Goal: Task Accomplishment & Management: Complete application form

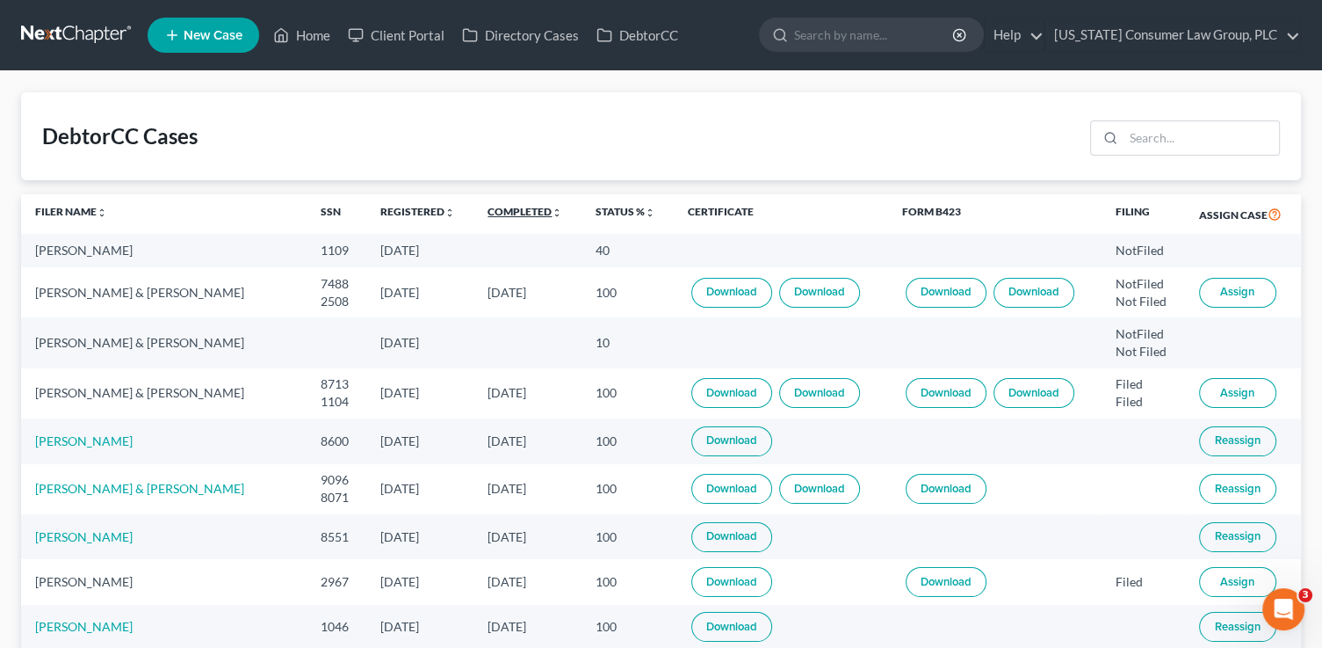
click at [517, 206] on link "Completed unfold_more expand_more expand_less" at bounding box center [525, 211] width 75 height 13
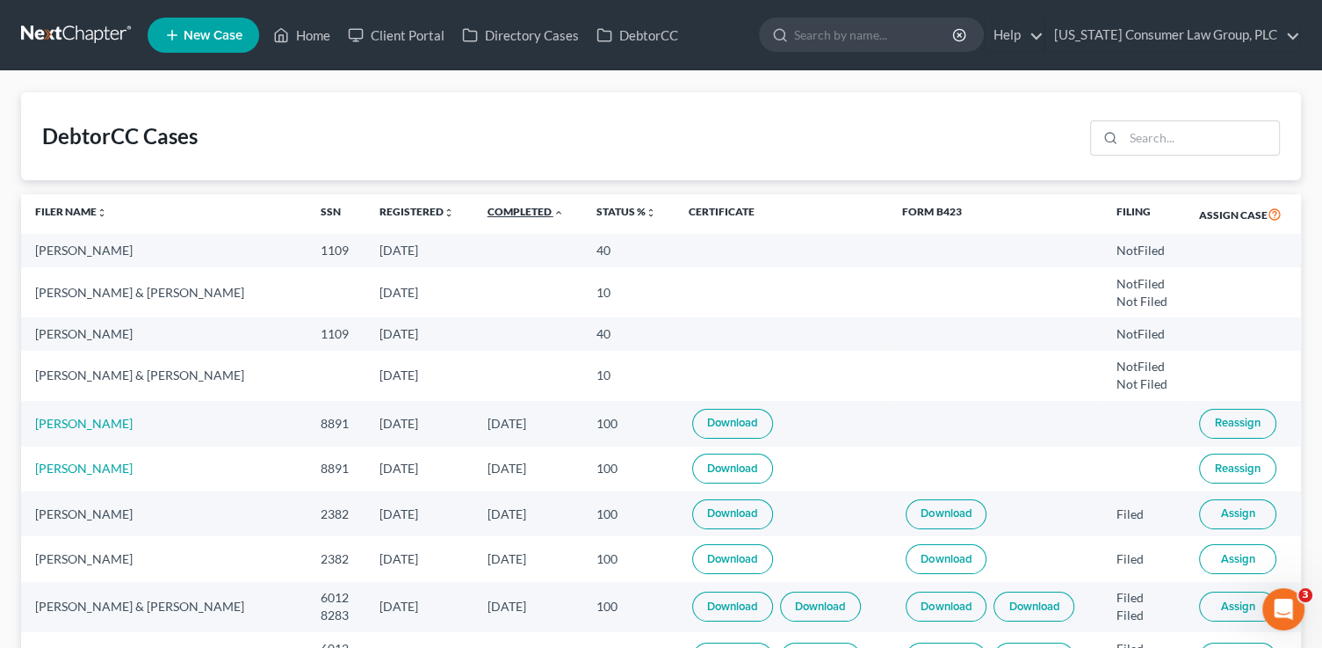
click at [517, 206] on link "Completed unfold_more expand_more expand_less" at bounding box center [526, 211] width 76 height 13
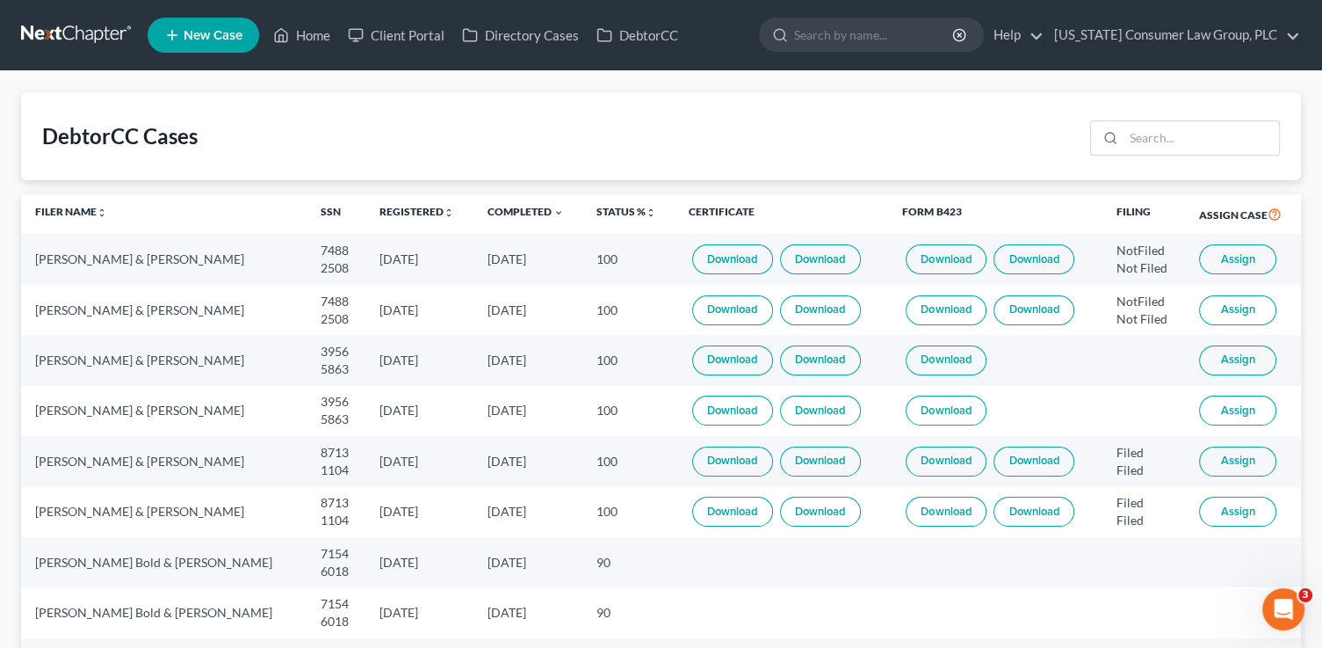
click at [1247, 361] on span "Assign" at bounding box center [1238, 359] width 34 height 14
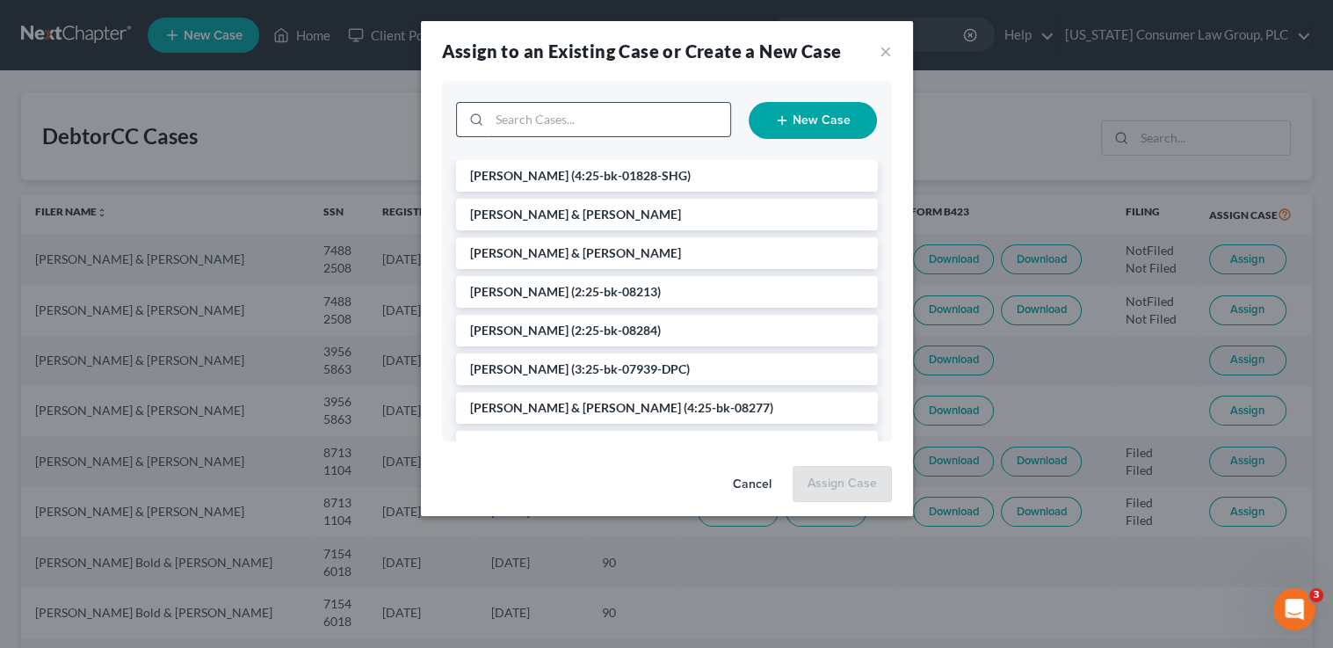
click at [518, 117] on input "search" at bounding box center [609, 119] width 241 height 33
type input "kelsey"
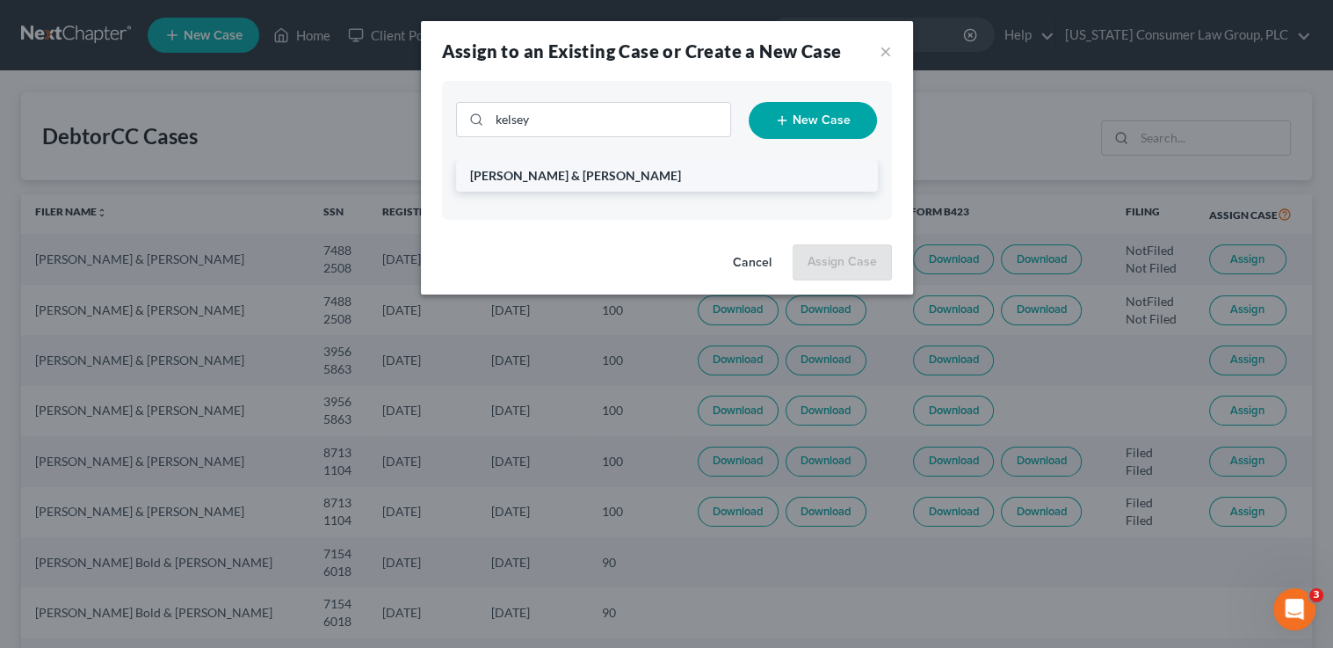
click at [585, 182] on span "[PERSON_NAME] & [PERSON_NAME]" at bounding box center [575, 175] width 211 height 15
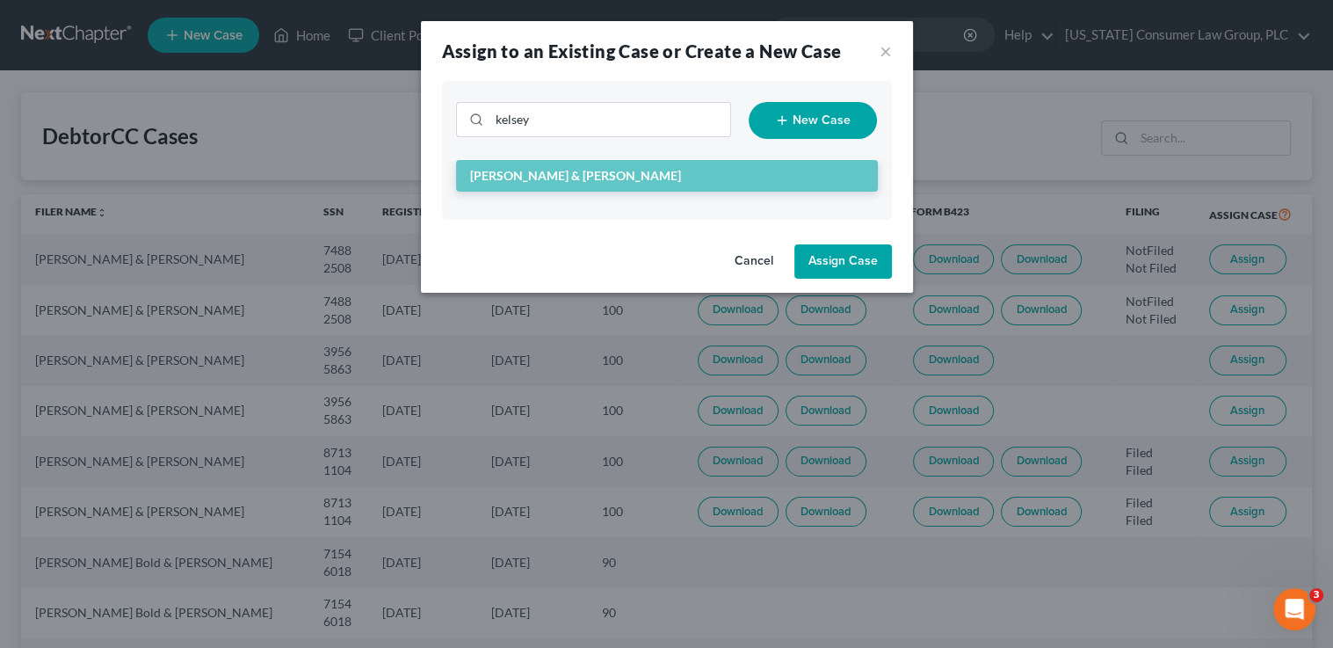
click at [860, 257] on button "Assign Case" at bounding box center [843, 261] width 98 height 35
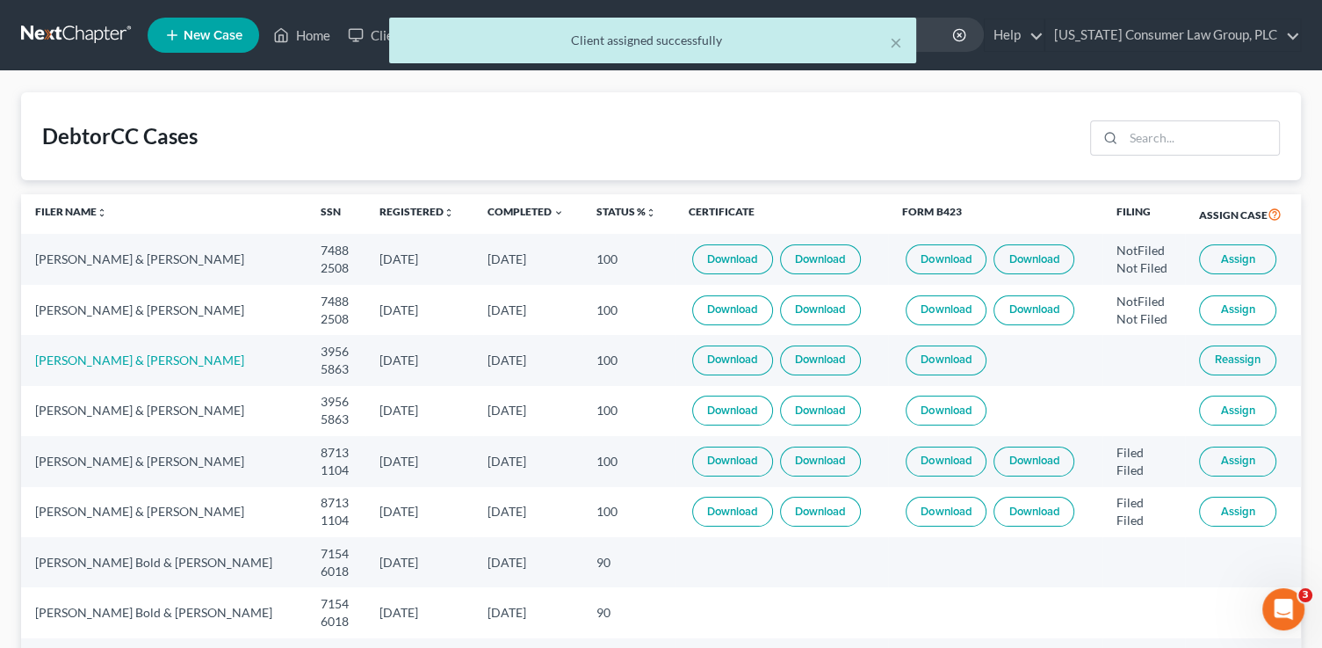
click at [1229, 366] on span "Reassign" at bounding box center [1238, 359] width 46 height 14
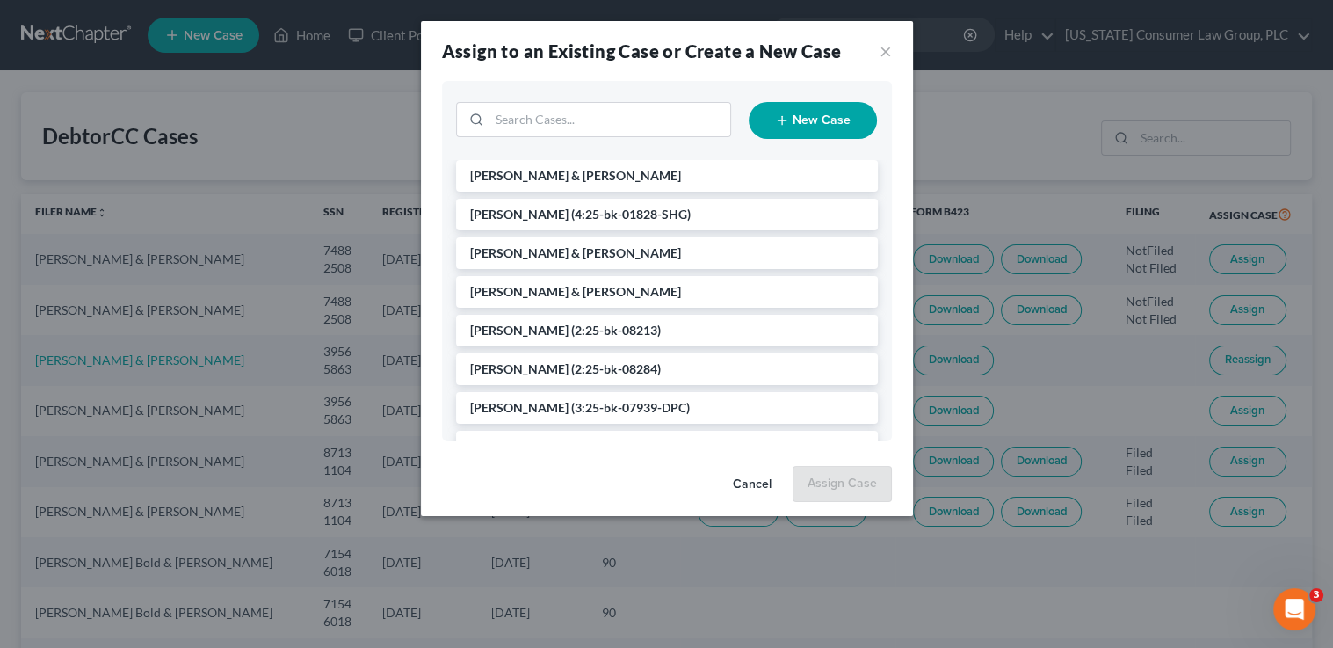
click at [512, 186] on li "[PERSON_NAME] & [PERSON_NAME]" at bounding box center [667, 176] width 422 height 32
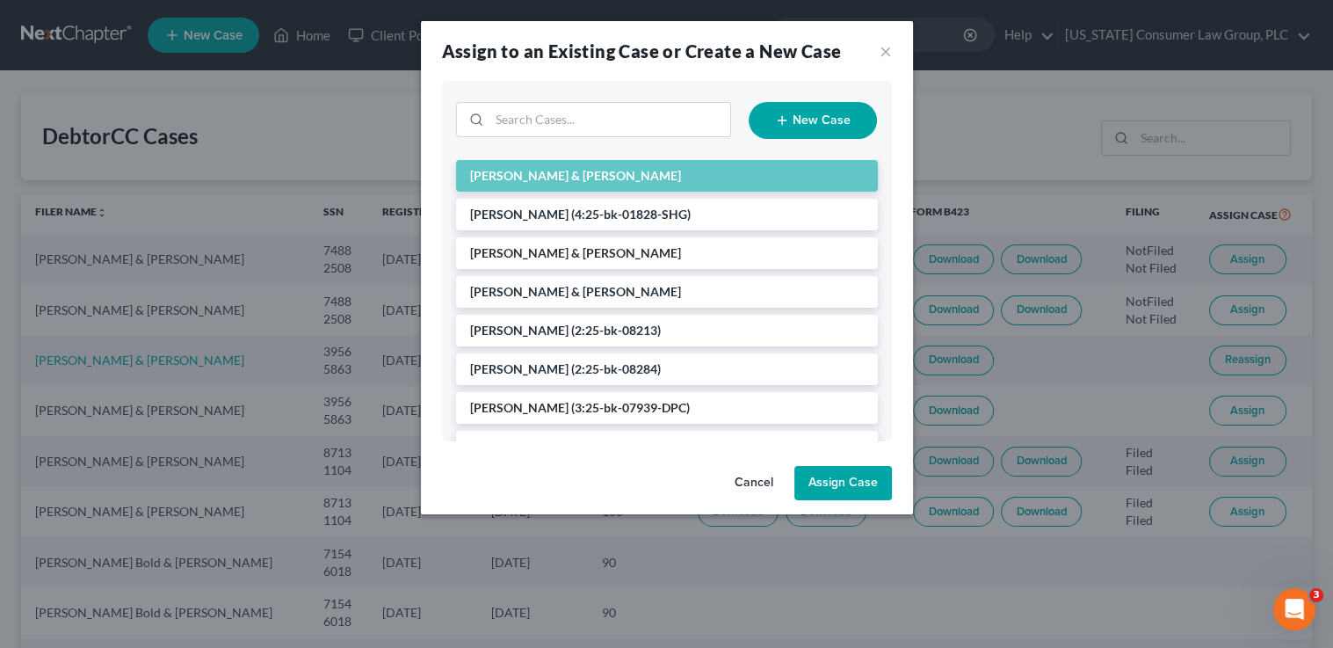
click at [866, 468] on button "Assign Case" at bounding box center [843, 483] width 98 height 35
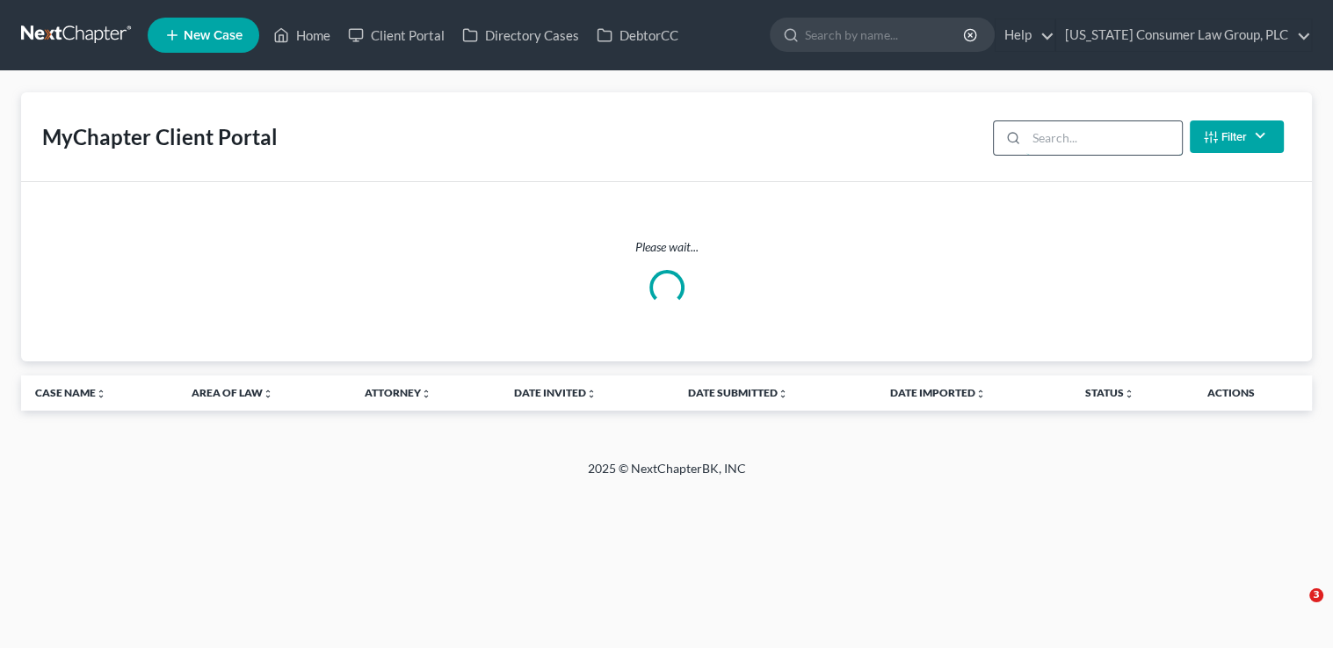
drag, startPoint x: 1083, startPoint y: 141, endPoint x: 1083, endPoint y: 128, distance: 13.2
click at [1083, 139] on input "search" at bounding box center [1104, 137] width 156 height 33
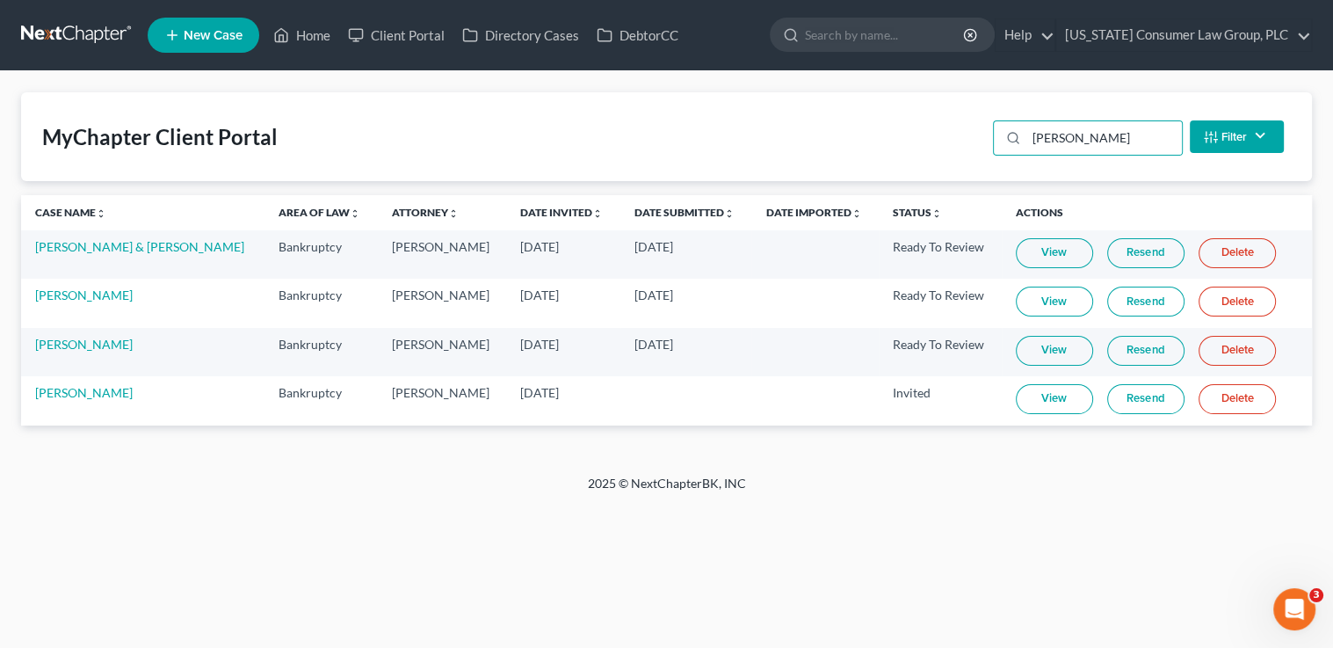
click at [1148, 351] on link "Resend" at bounding box center [1145, 351] width 77 height 30
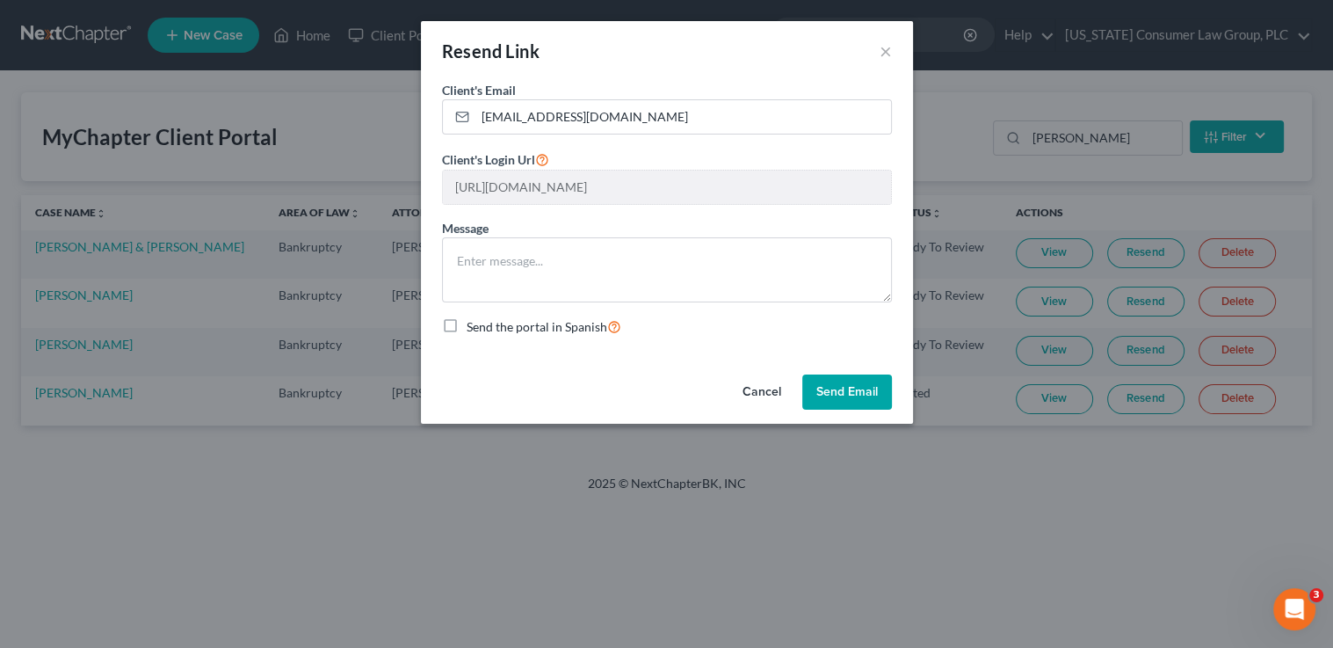
click at [868, 400] on button "Send Email" at bounding box center [847, 391] width 90 height 35
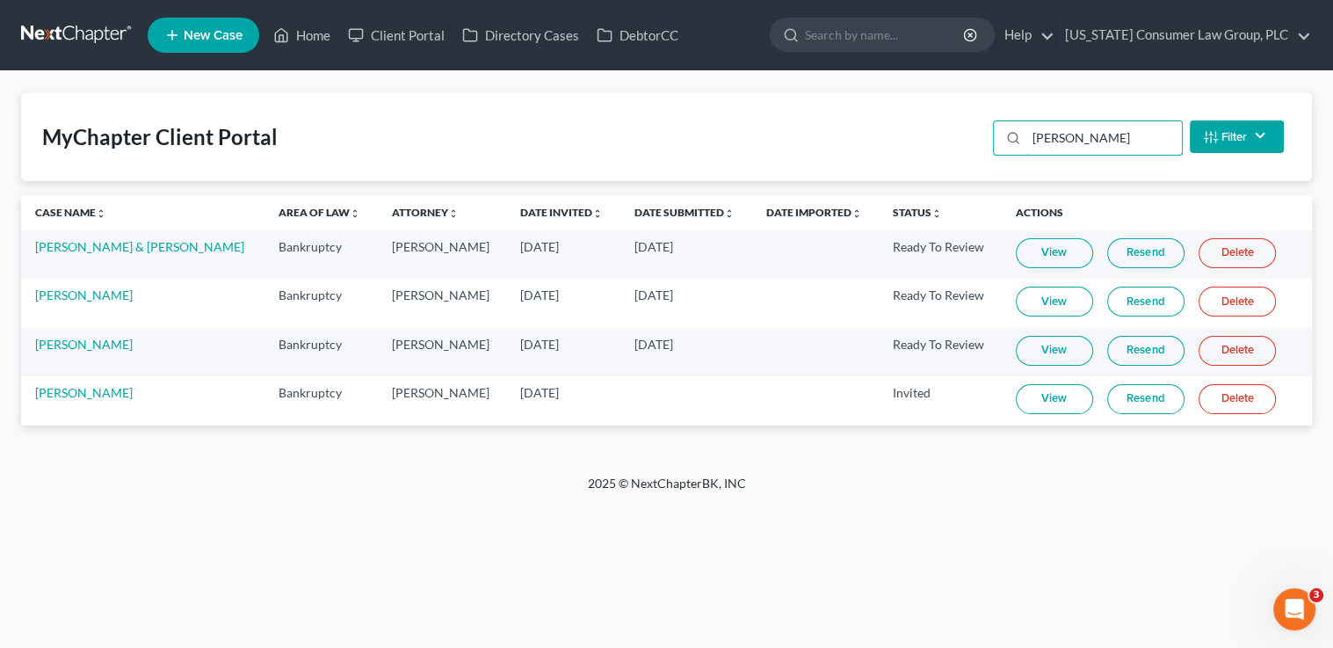
click at [979, 127] on div "MyChapter Client Portal tyler Filter Status Filter... Invited In Progress Ready…" at bounding box center [666, 136] width 1291 height 89
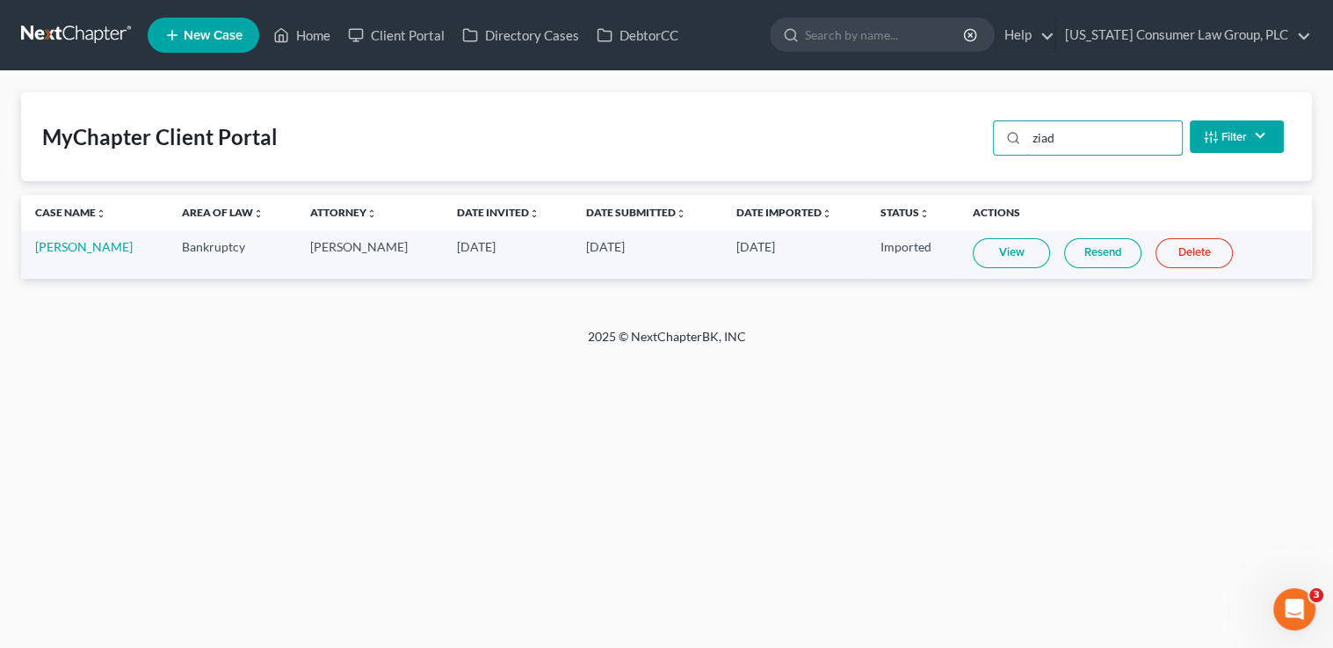
type input "ziad"
click at [313, 29] on link "Home" at bounding box center [301, 35] width 75 height 32
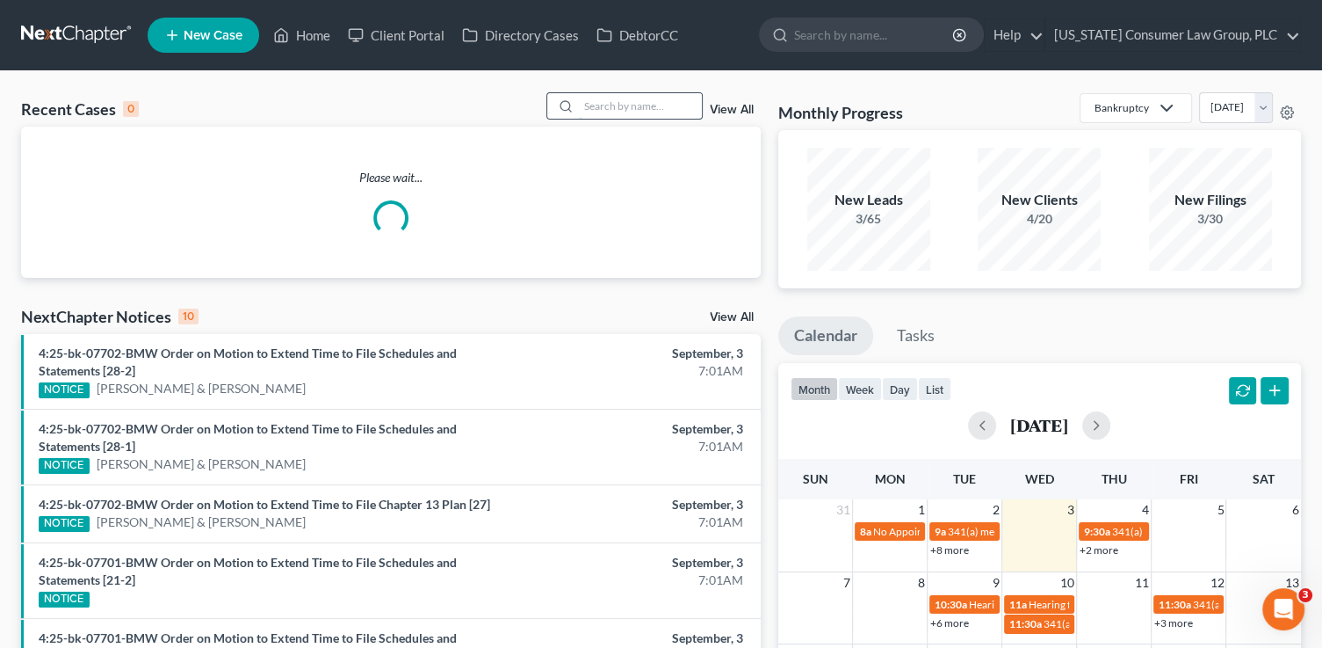
click at [605, 102] on input "search" at bounding box center [640, 105] width 123 height 25
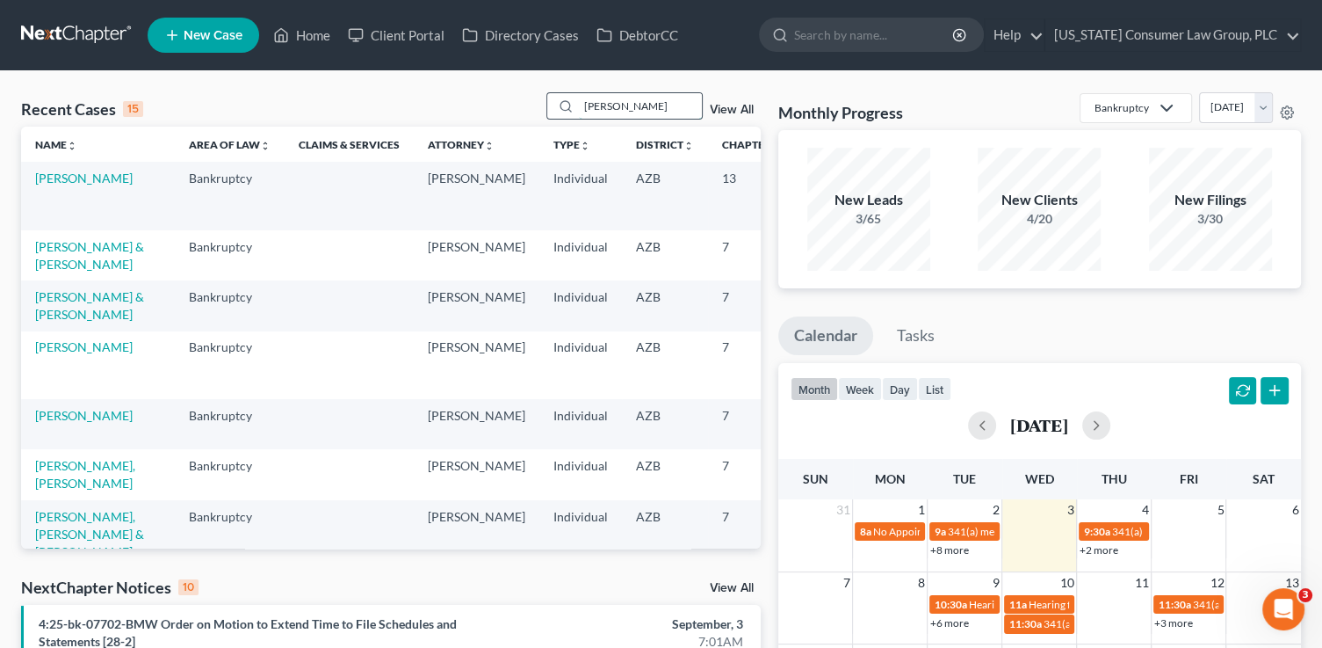
type input "[PERSON_NAME]"
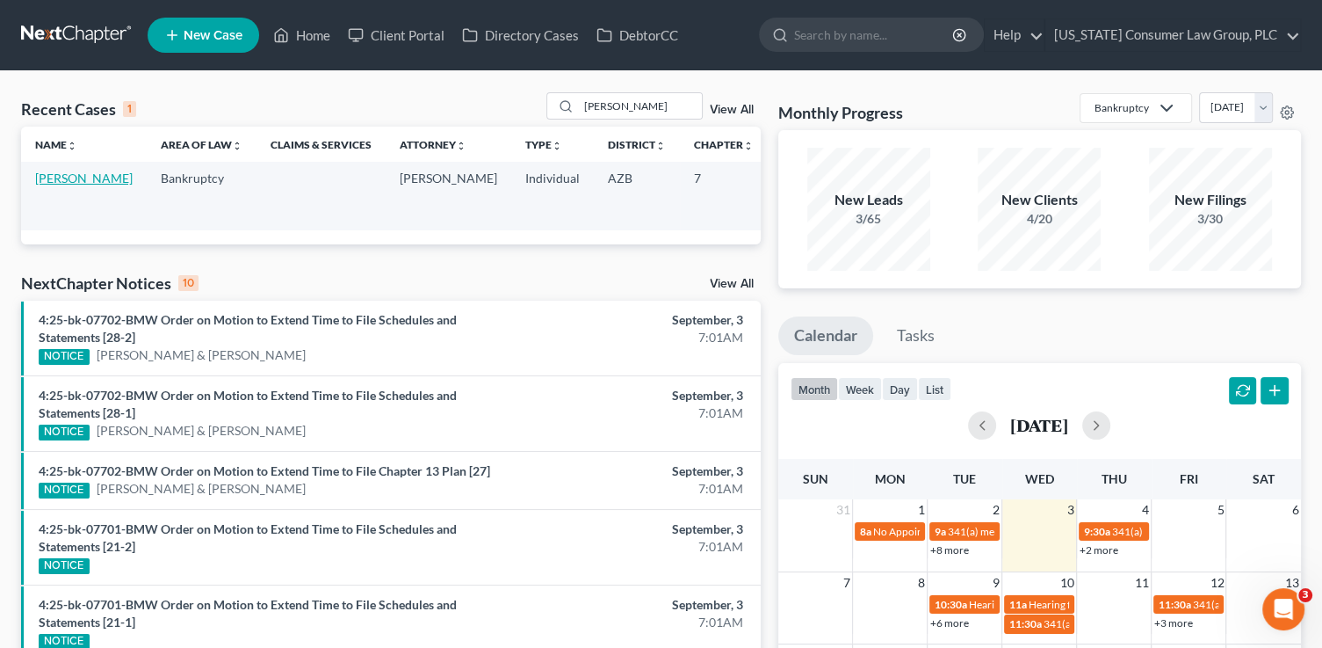
click at [59, 185] on link "[PERSON_NAME]" at bounding box center [84, 177] width 98 height 15
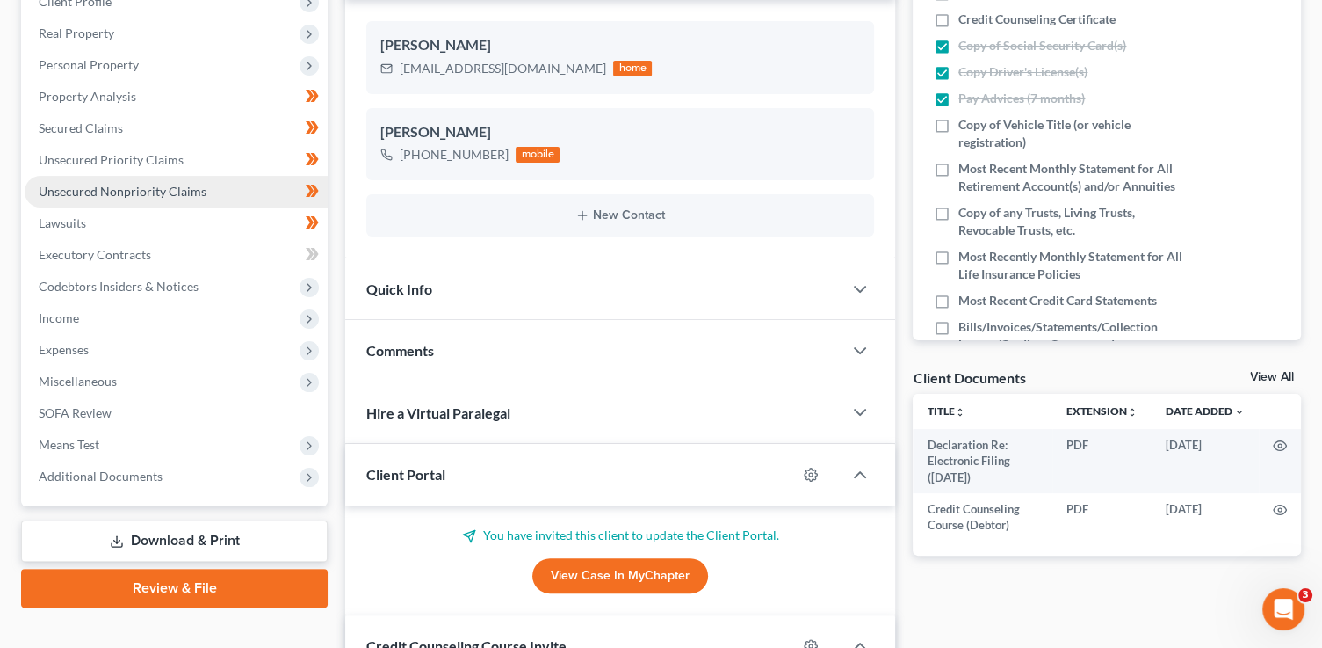
scroll to position [292, 0]
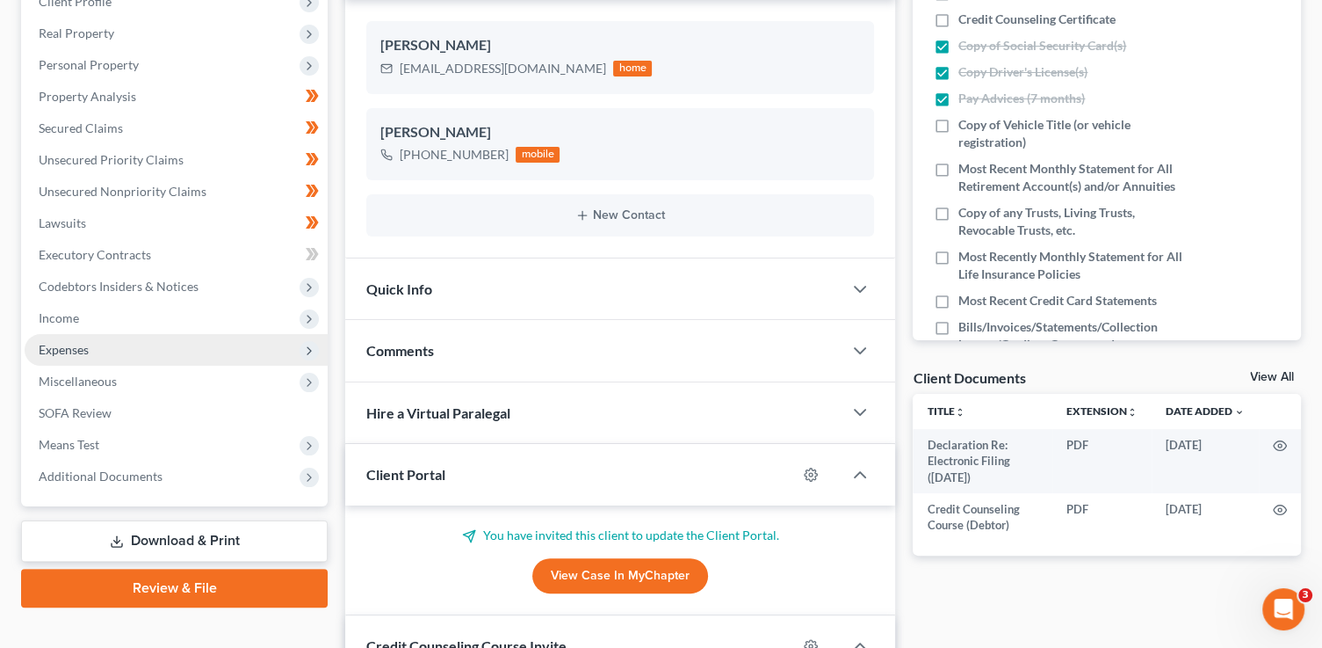
click at [79, 349] on span "Expenses" at bounding box center [64, 349] width 50 height 15
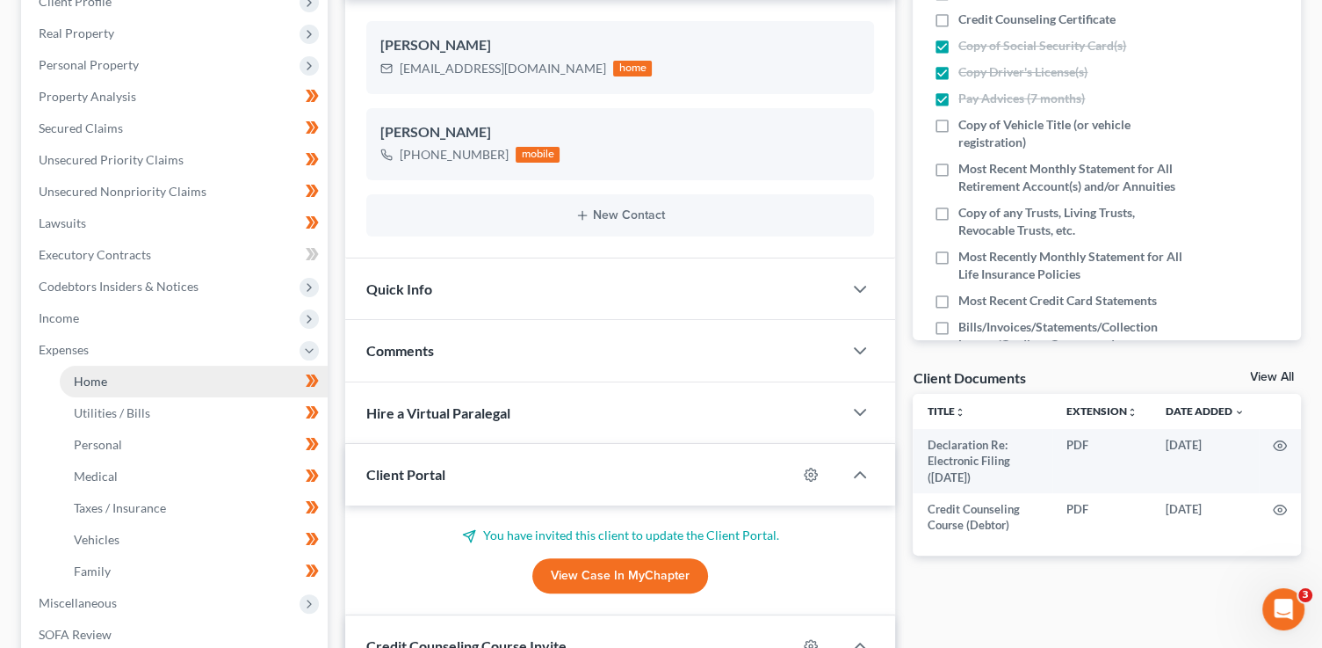
click at [87, 376] on span "Home" at bounding box center [90, 380] width 33 height 15
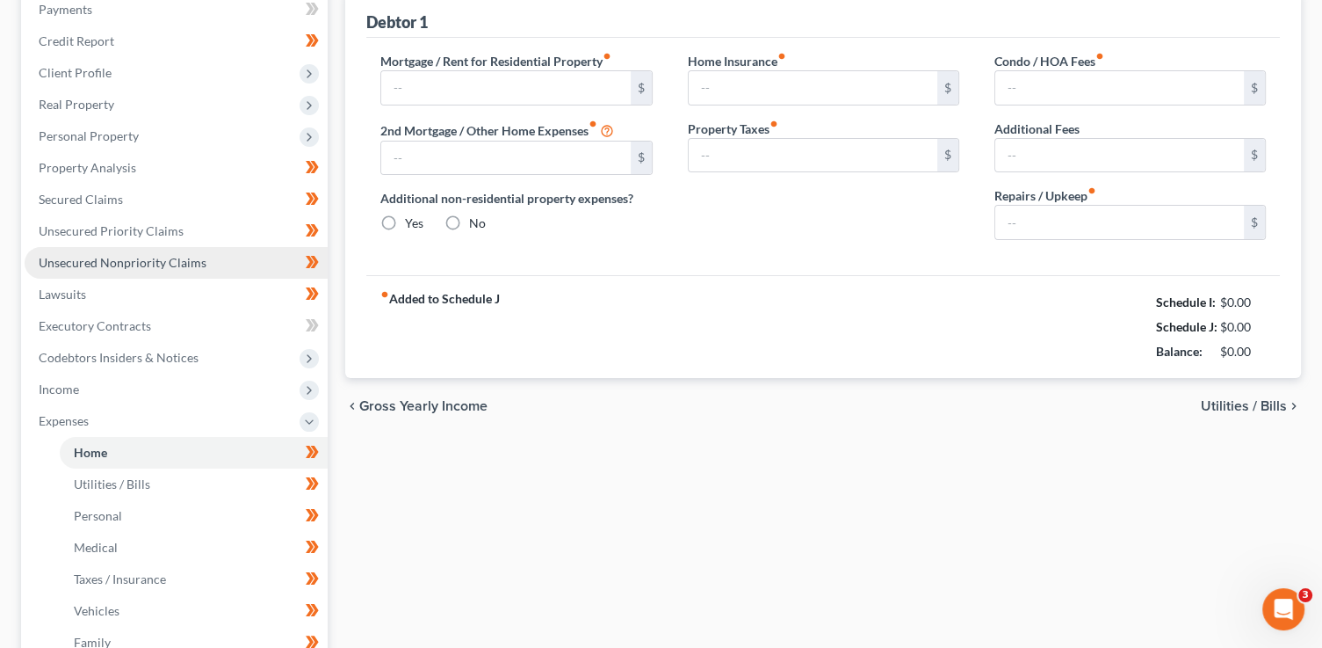
scroll to position [60, 0]
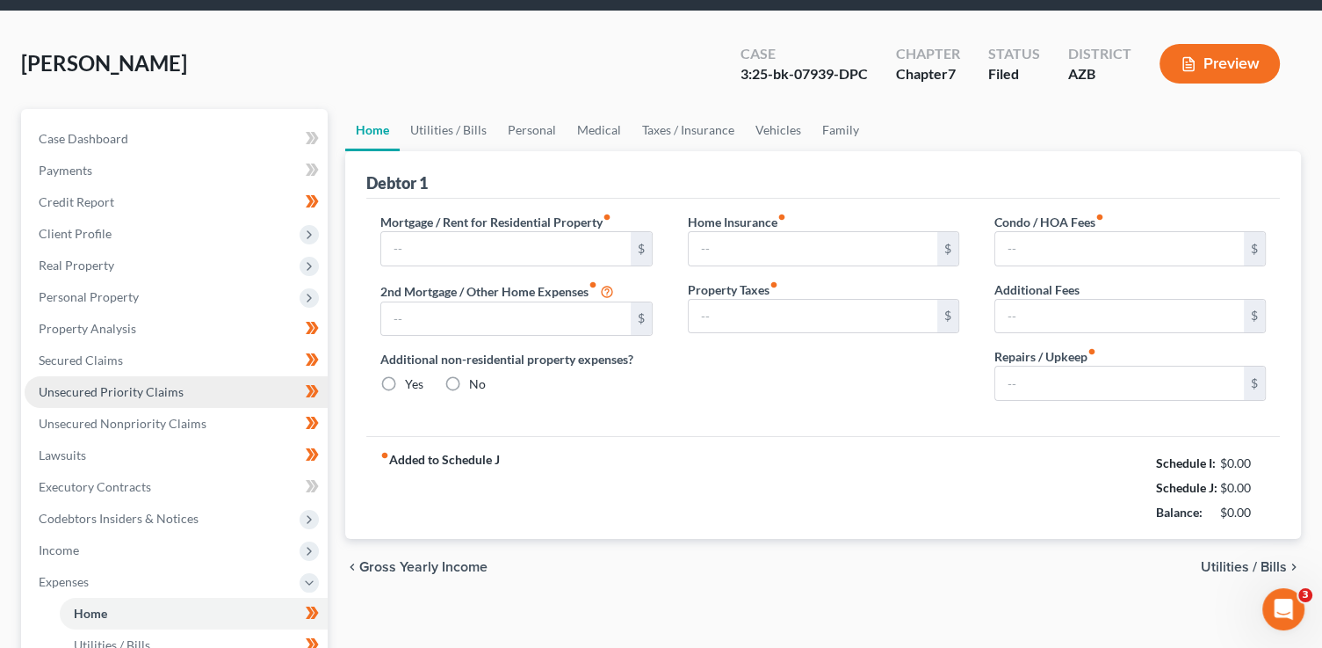
type input "0.00"
radio input "true"
type input "0.00"
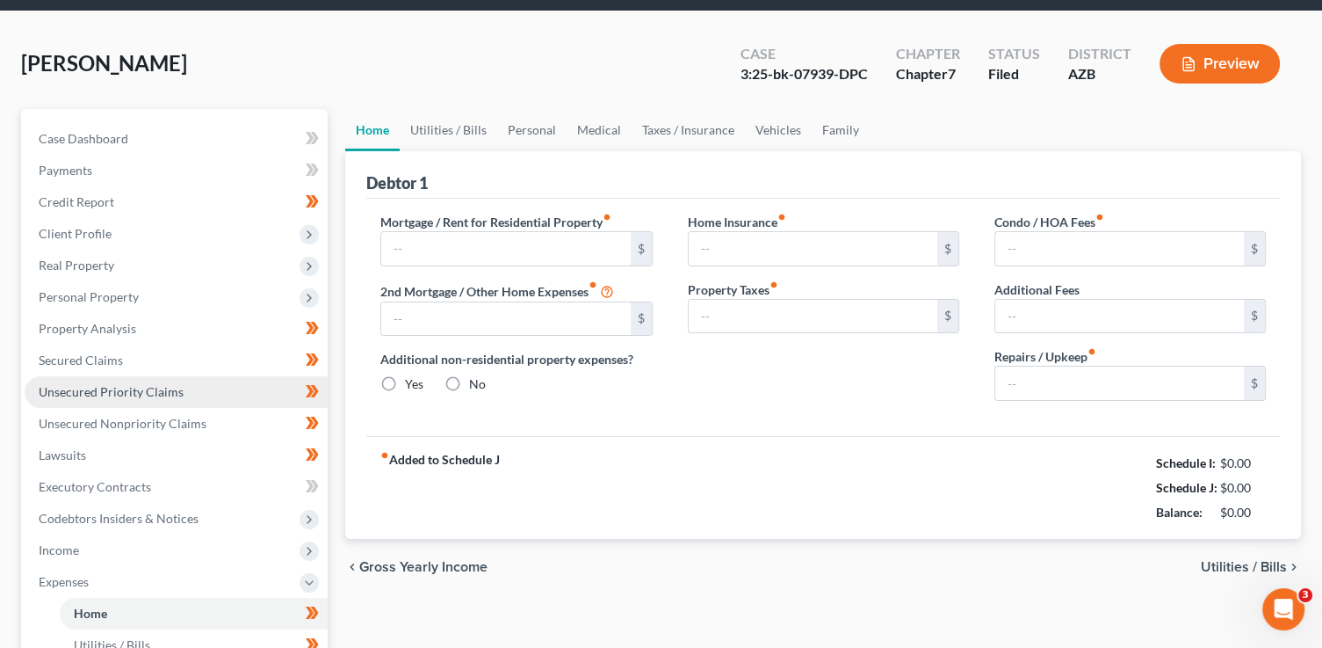
type input "0.00"
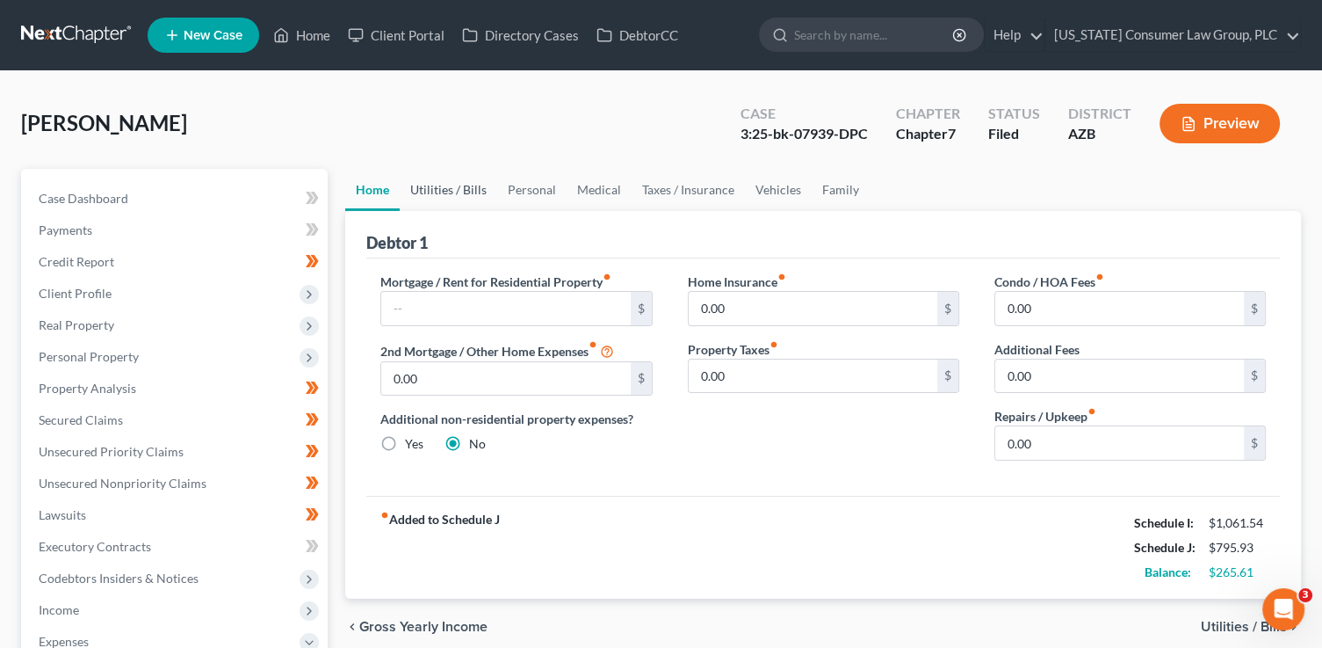
click at [431, 182] on link "Utilities / Bills" at bounding box center [449, 190] width 98 height 42
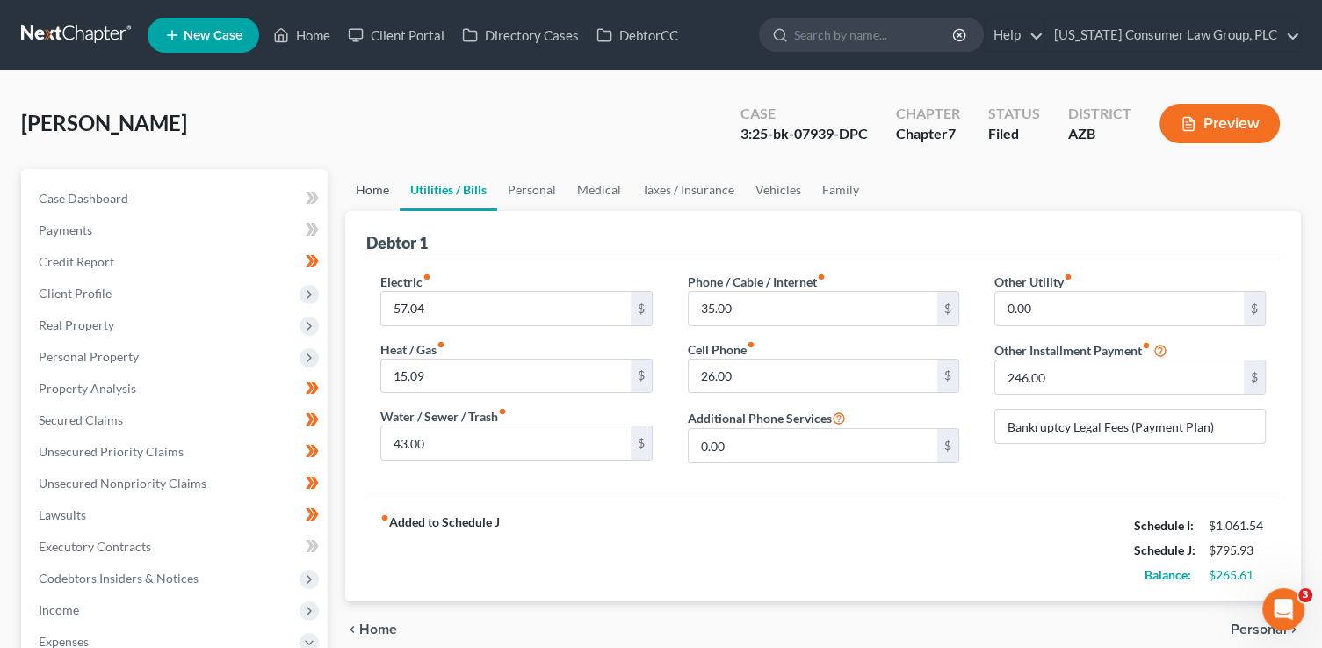
click at [378, 192] on link "Home" at bounding box center [372, 190] width 54 height 42
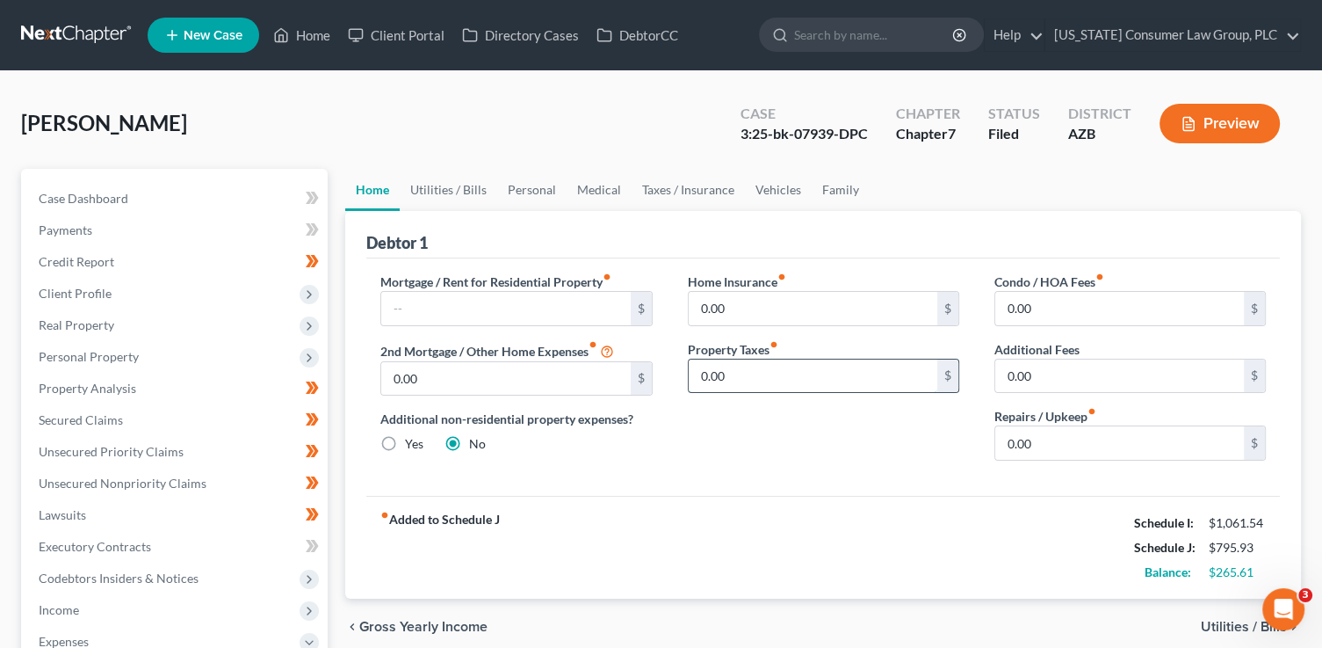
click at [797, 372] on input "0.00" at bounding box center [813, 375] width 249 height 33
type input "14"
click at [1044, 438] on input "0.00" at bounding box center [1120, 442] width 249 height 33
type input "100"
click at [458, 184] on link "Utilities / Bills" at bounding box center [449, 190] width 98 height 42
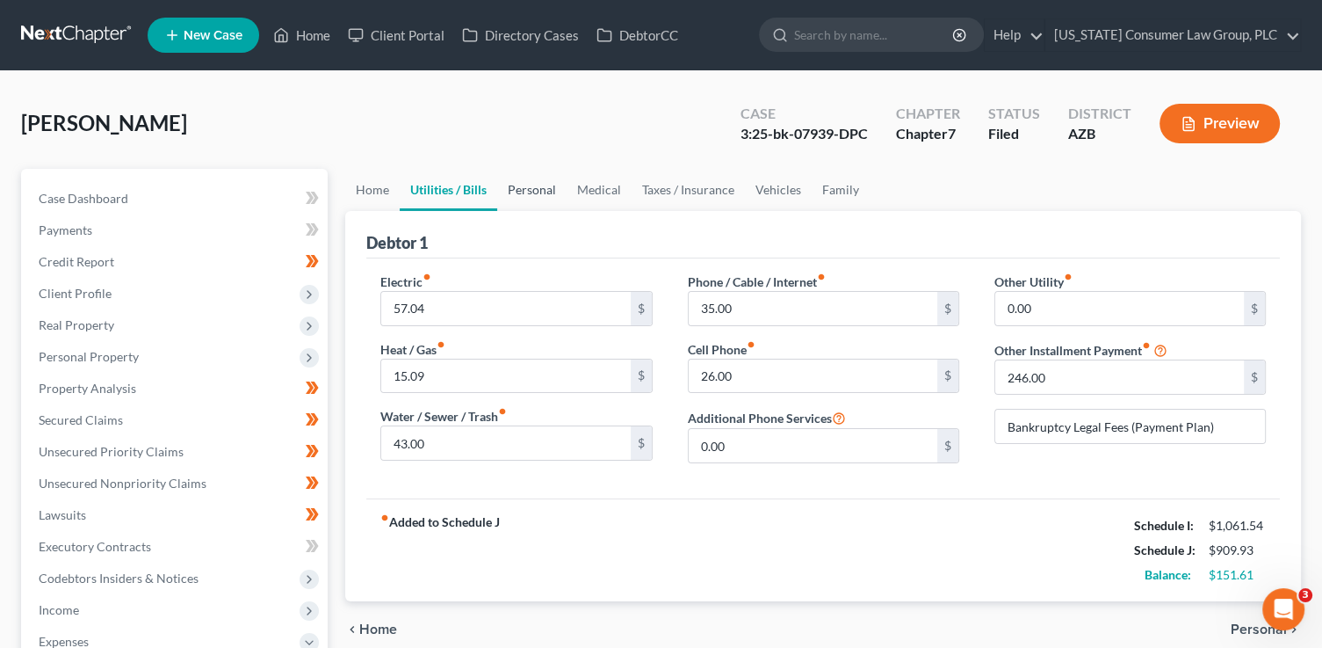
click at [526, 192] on link "Personal" at bounding box center [531, 190] width 69 height 42
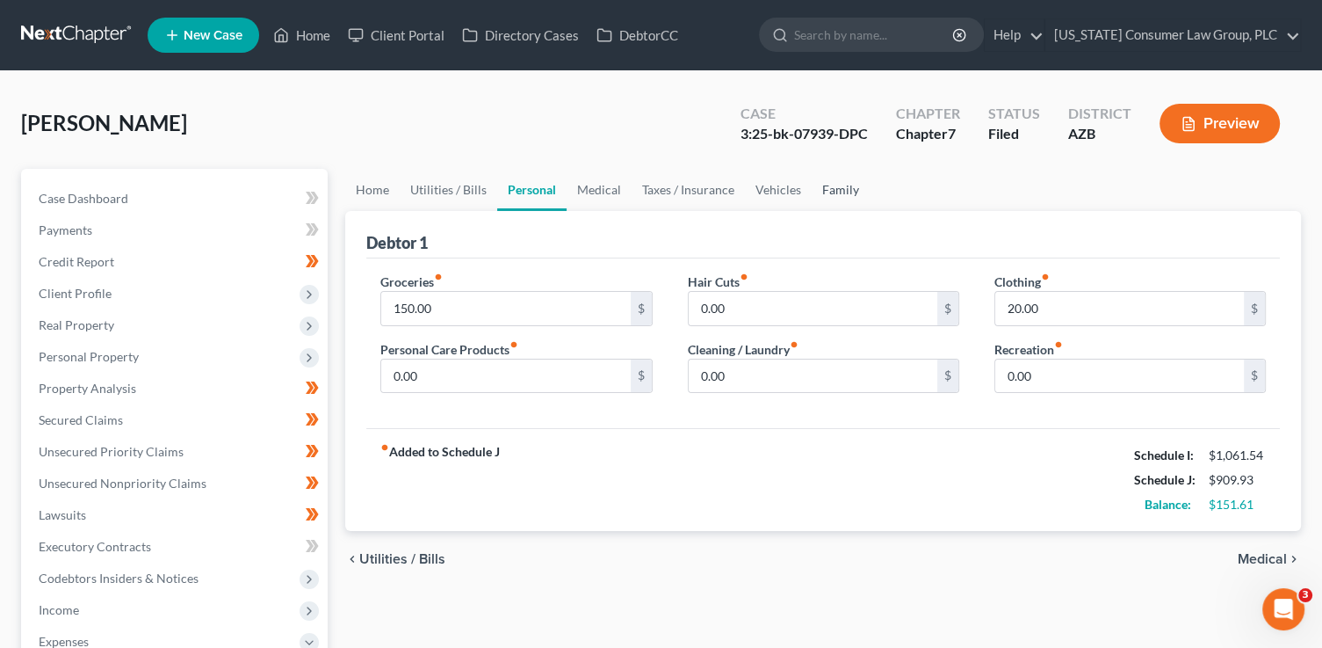
click at [829, 192] on link "Family" at bounding box center [841, 190] width 58 height 42
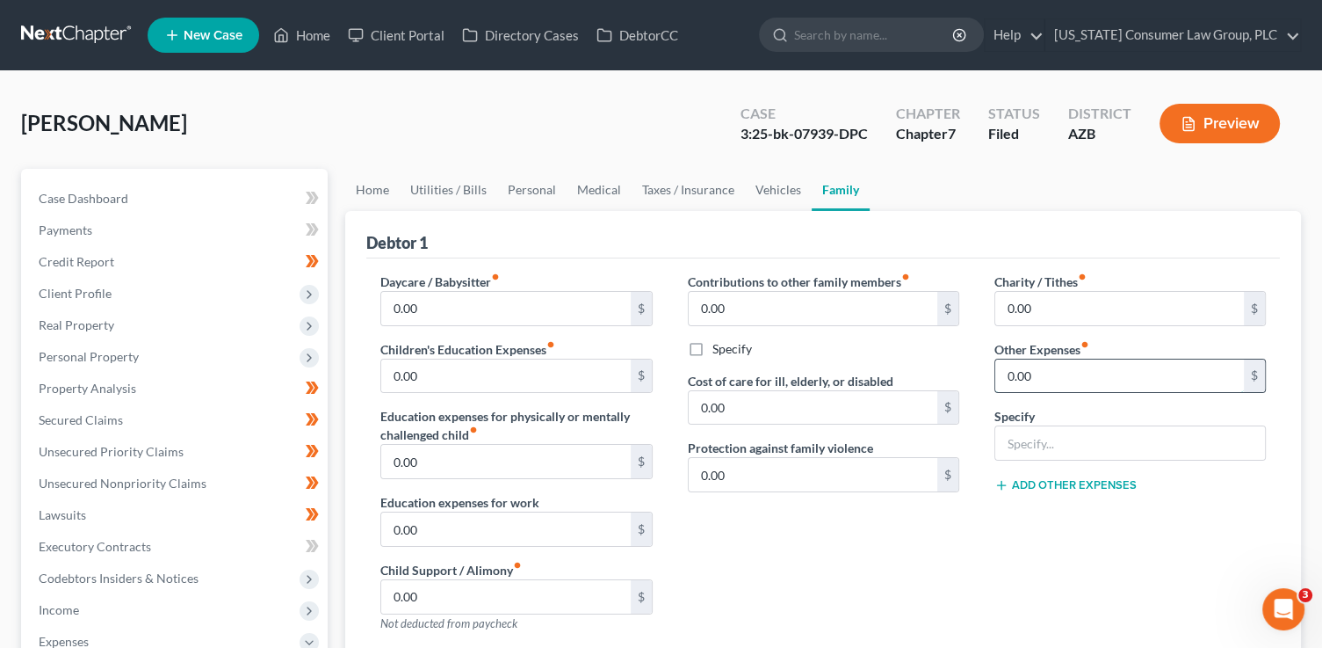
click at [1018, 386] on input "0.00" at bounding box center [1120, 375] width 249 height 33
click at [518, 189] on link "Personal" at bounding box center [531, 190] width 69 height 42
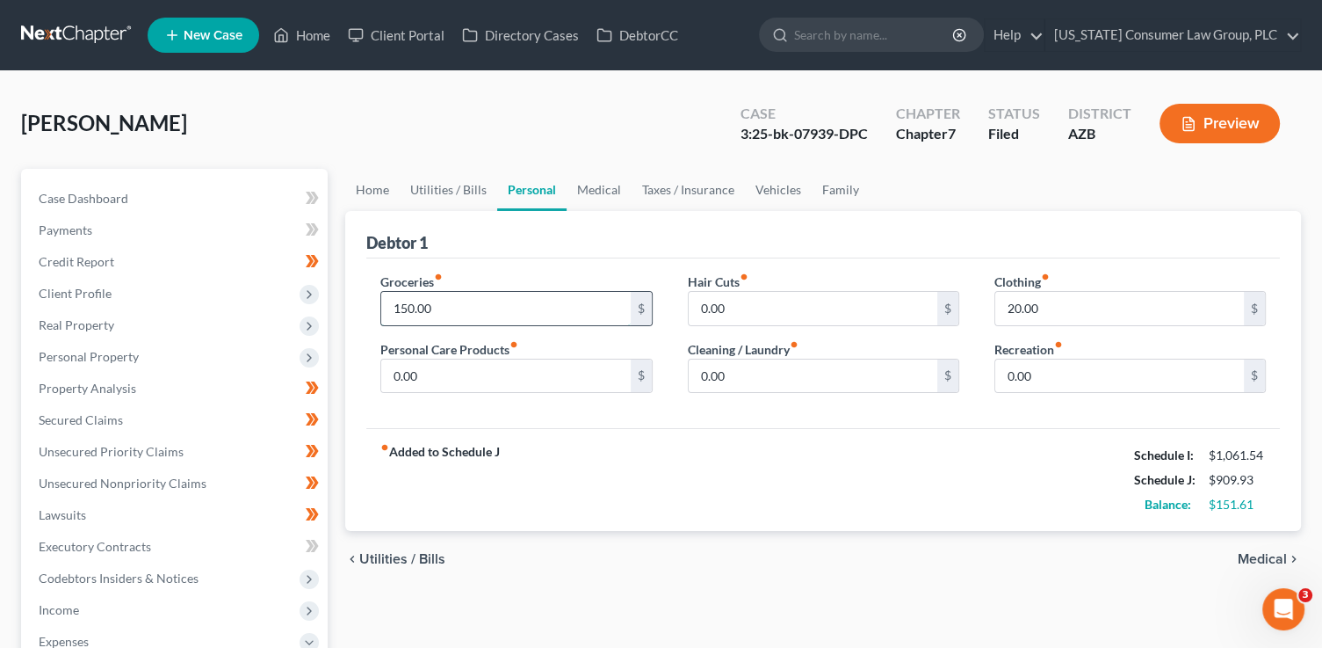
click at [510, 308] on input "150.00" at bounding box center [505, 308] width 249 height 33
type input "250"
type input "20"
type input "25"
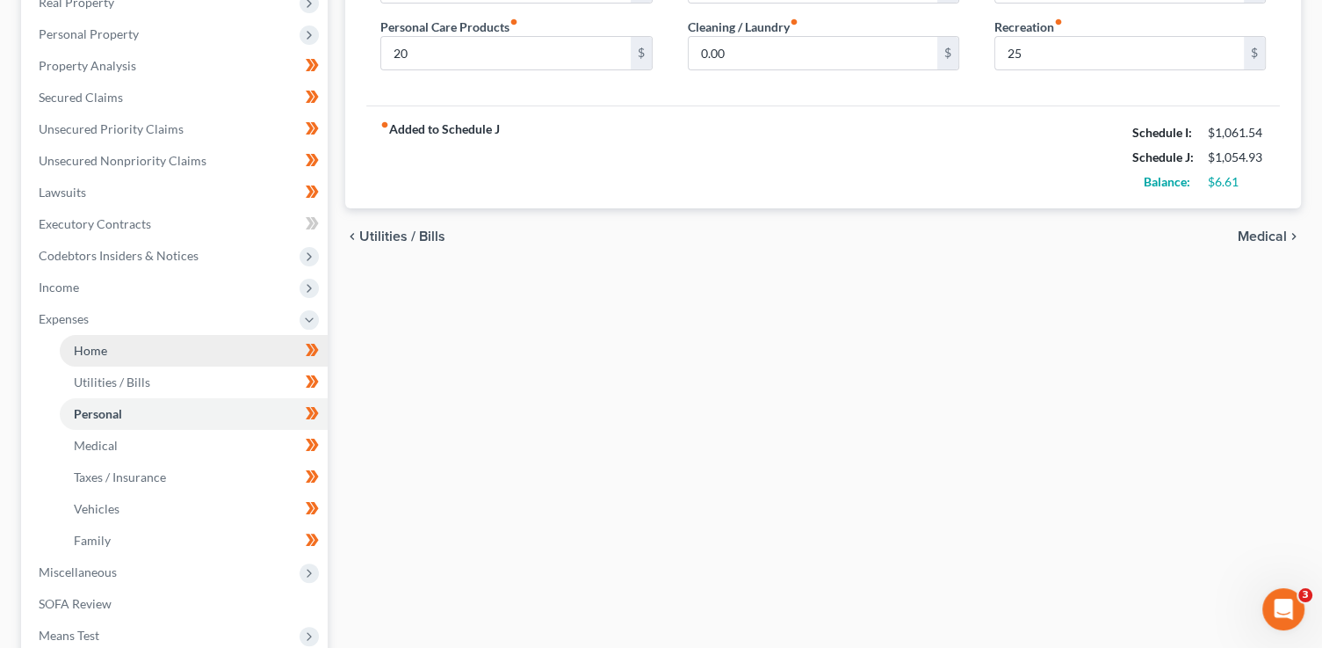
scroll to position [91, 0]
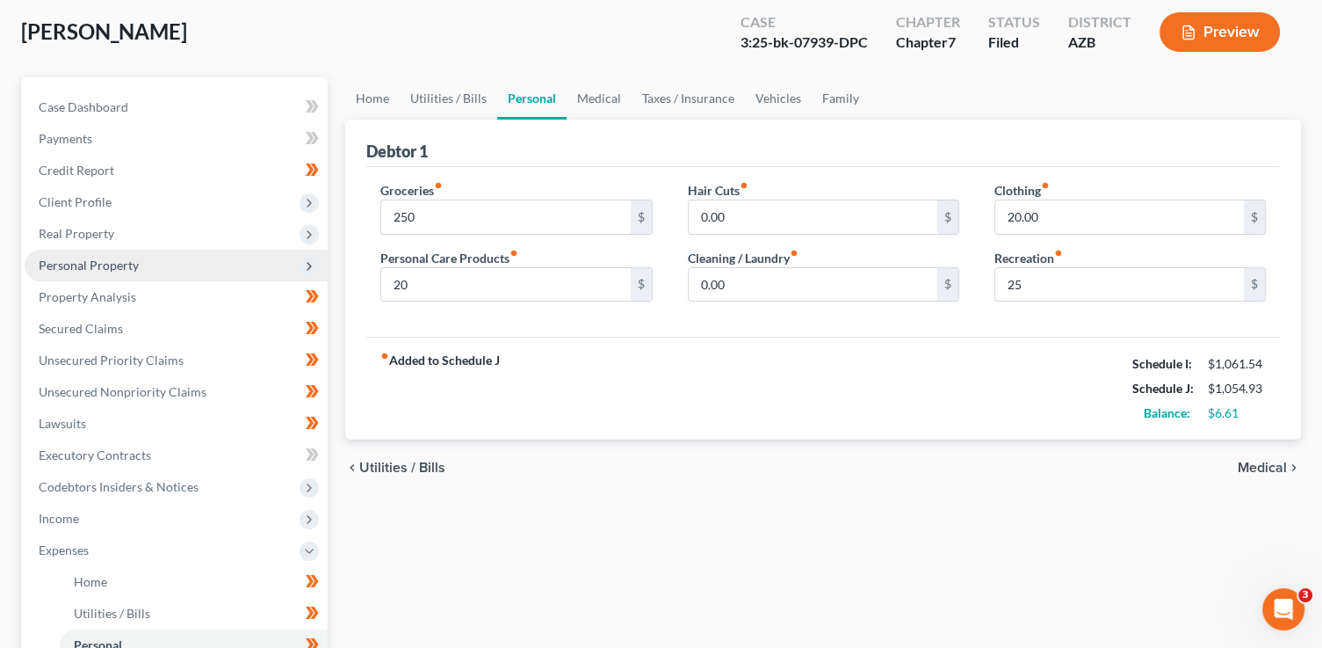
click at [305, 265] on icon at bounding box center [309, 266] width 14 height 14
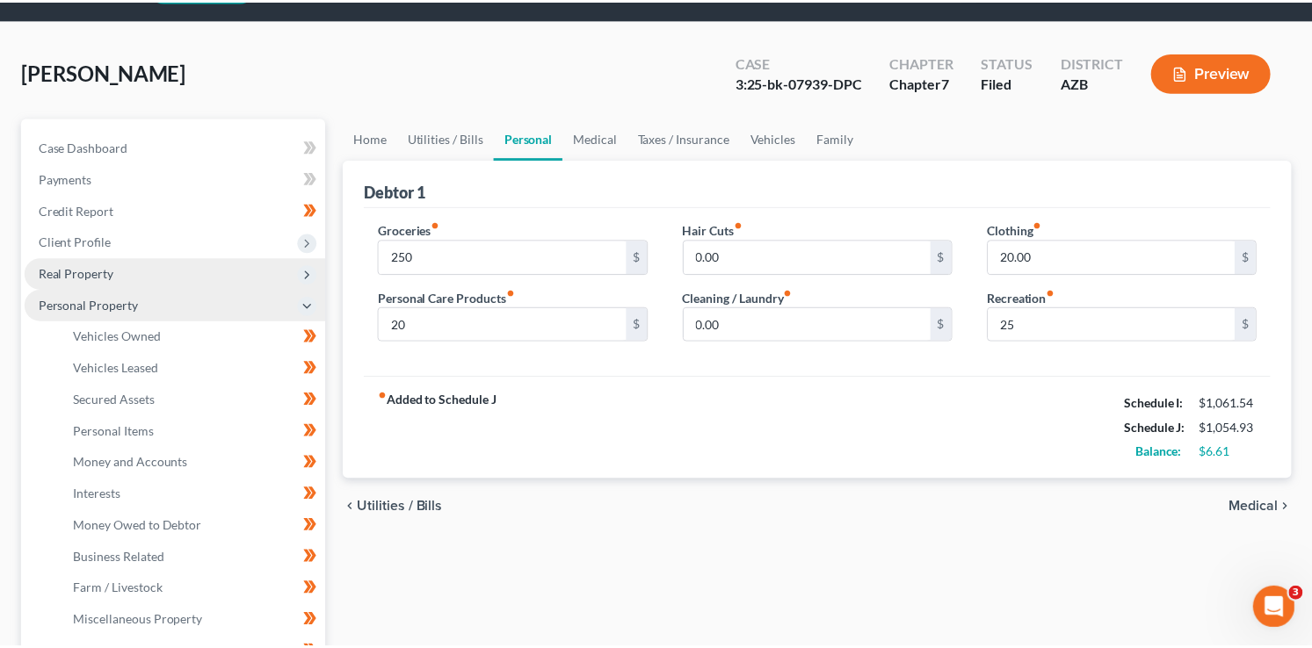
scroll to position [0, 0]
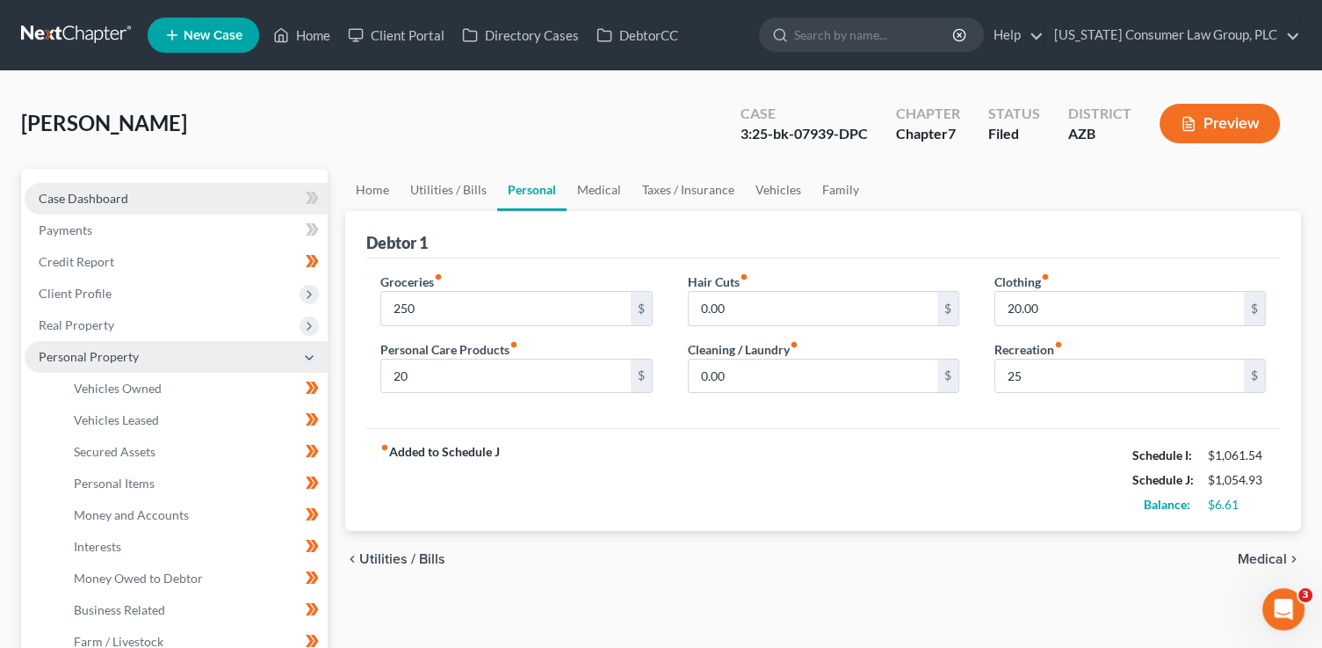
click at [69, 194] on span "Case Dashboard" at bounding box center [84, 198] width 90 height 15
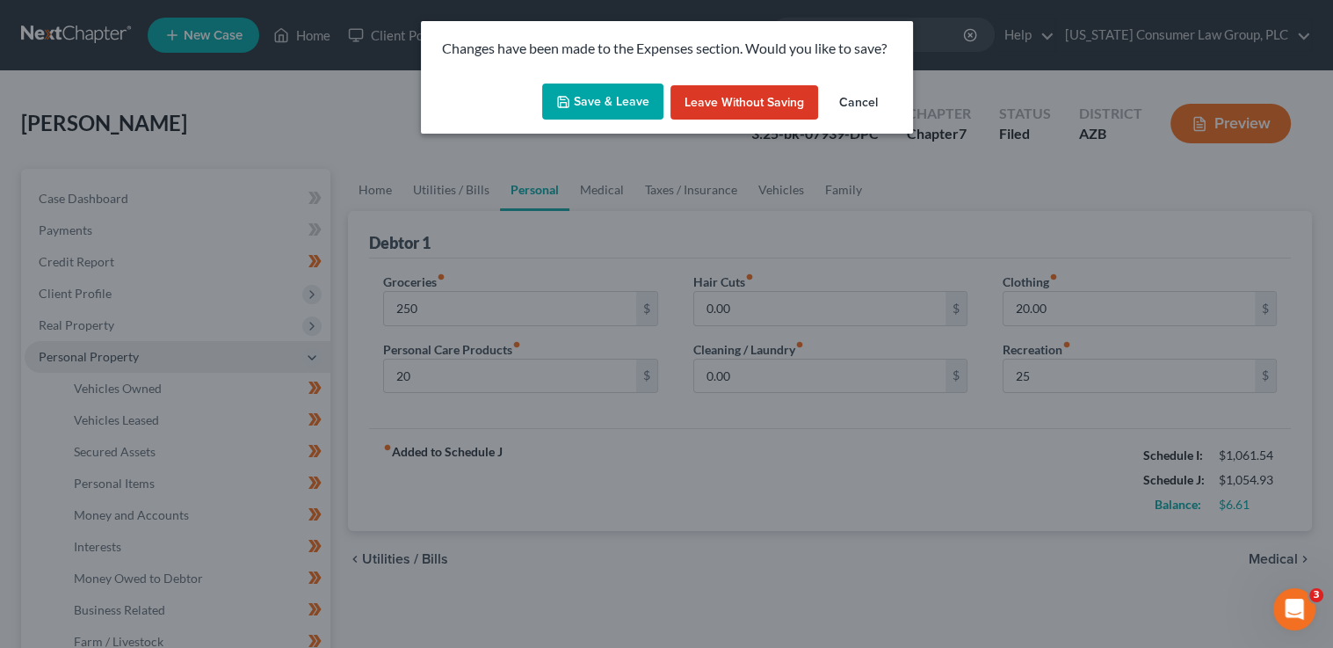
click at [643, 101] on button "Save & Leave" at bounding box center [602, 101] width 121 height 37
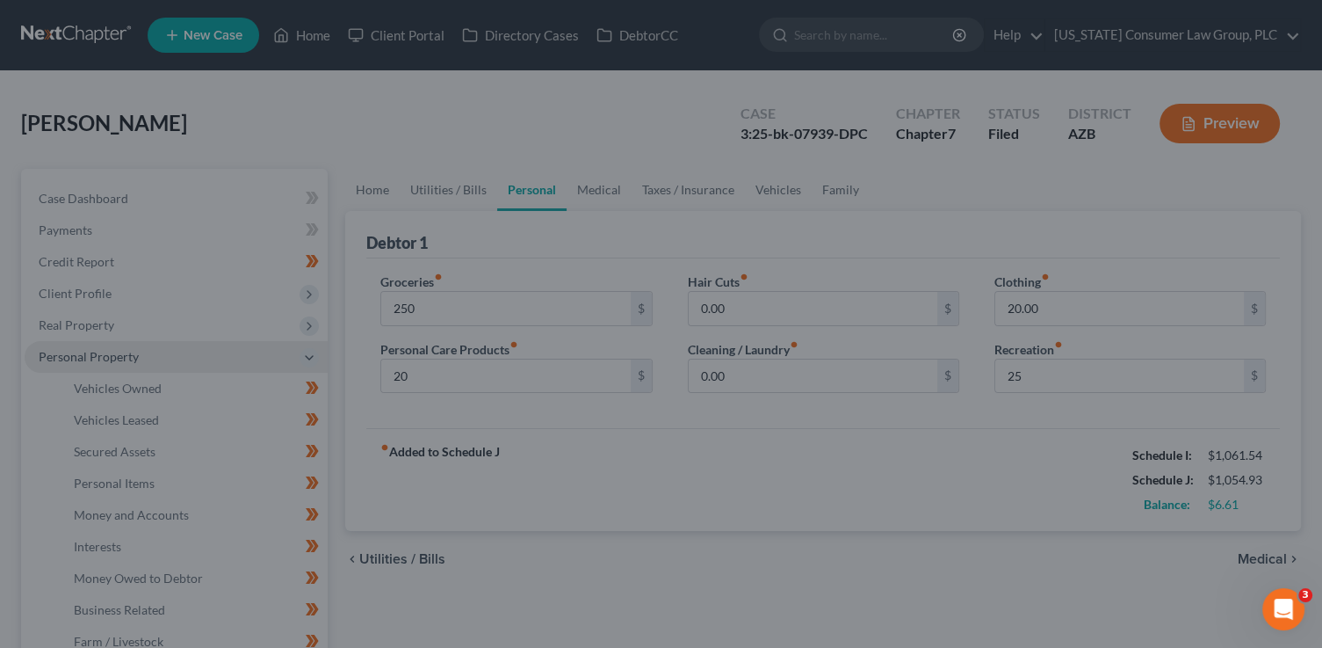
type input "250.00"
type input "20.00"
type input "25.00"
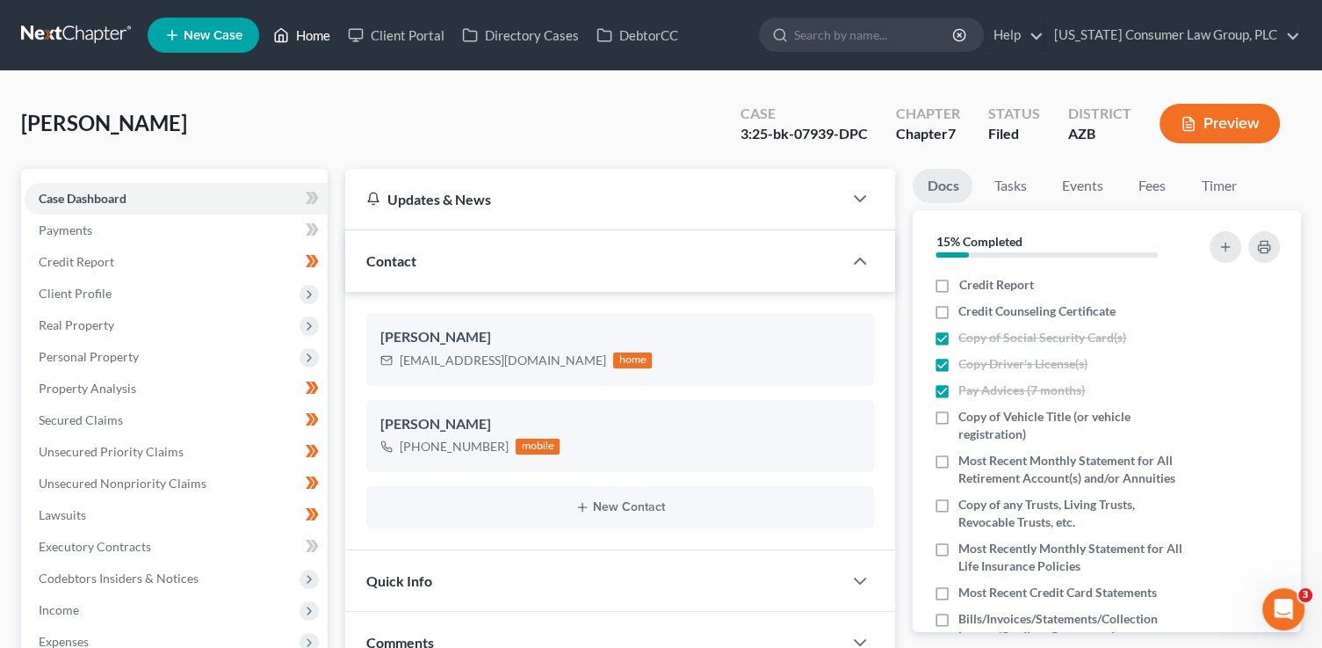
click at [293, 41] on link "Home" at bounding box center [301, 35] width 75 height 32
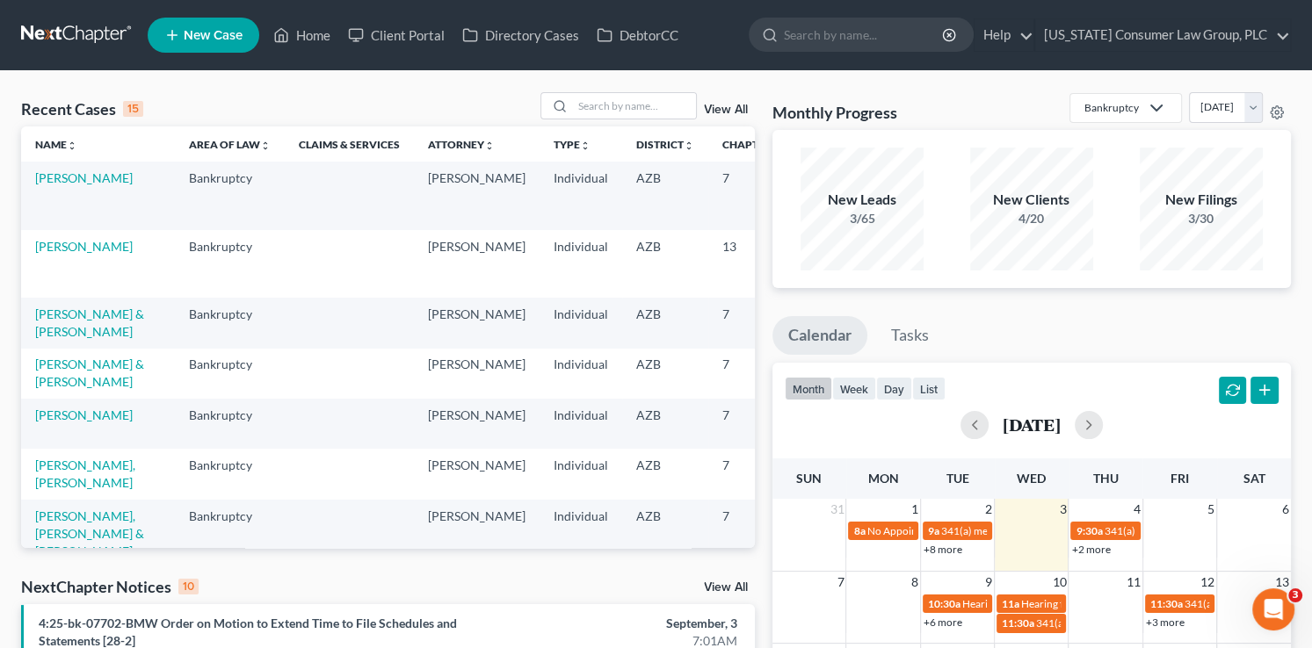
click at [743, 107] on link "View All" at bounding box center [726, 110] width 44 height 12
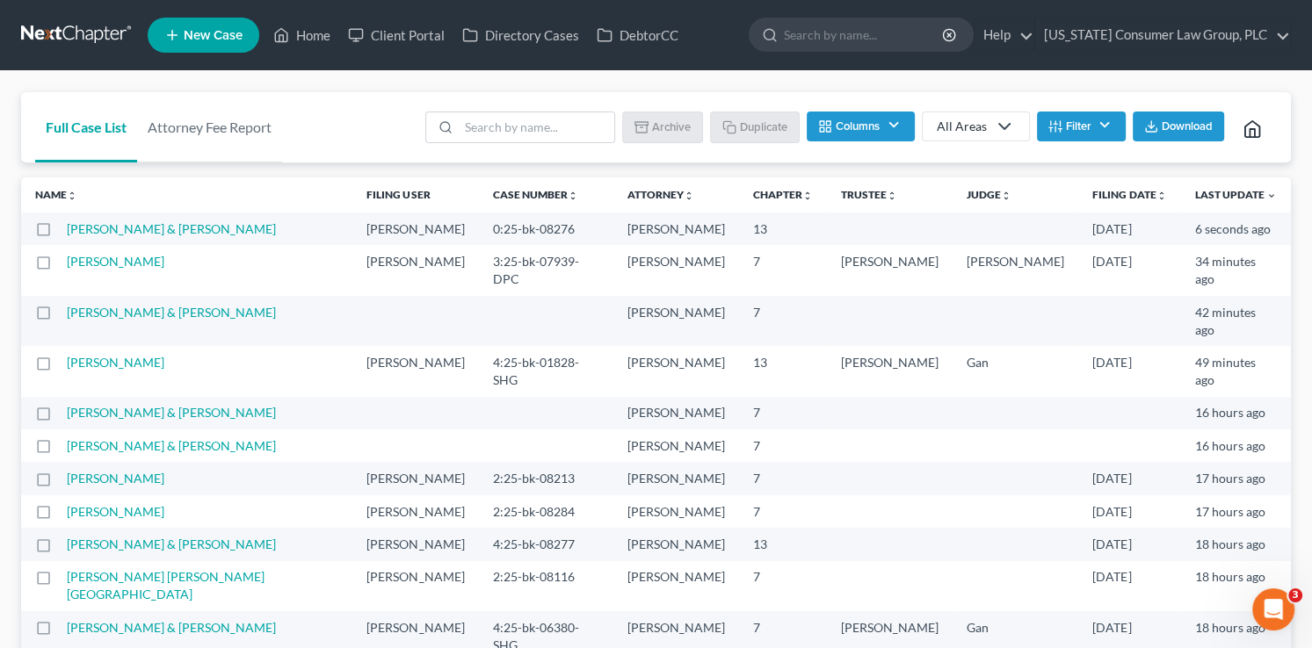
click at [959, 119] on div "All Areas" at bounding box center [962, 127] width 50 height 18
click at [888, 117] on button "Columns" at bounding box center [860, 127] width 107 height 30
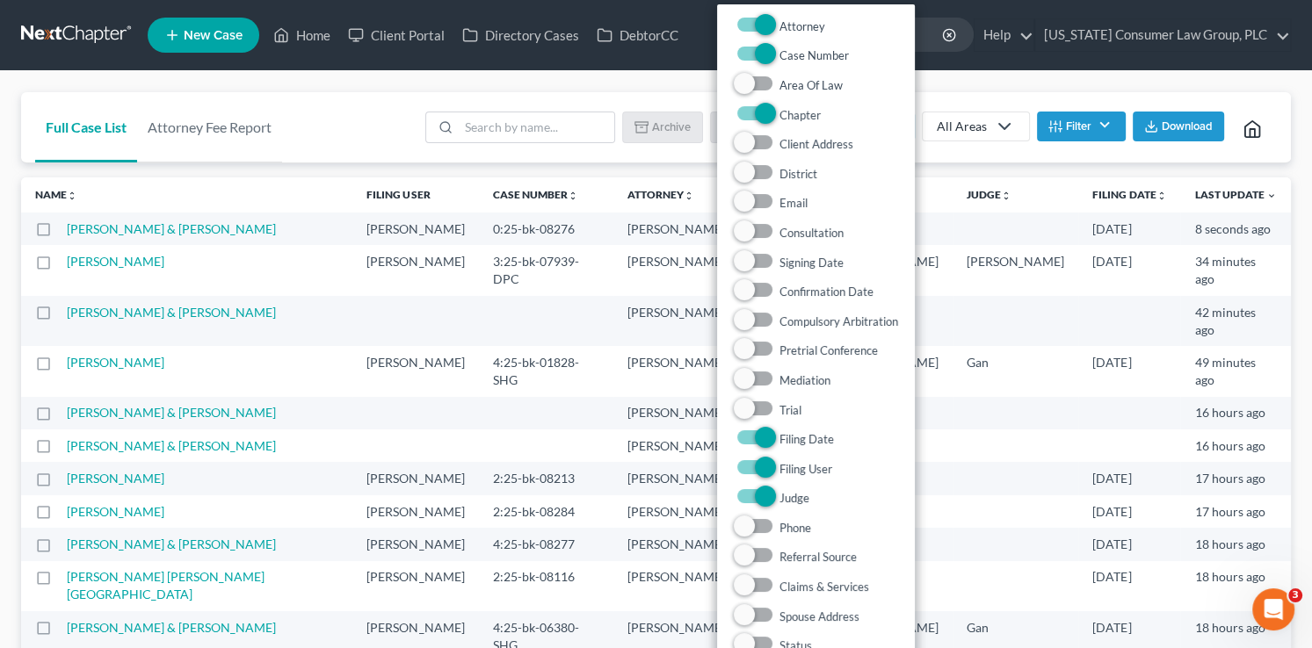
click at [986, 98] on div "Batch Download Archive Un-archive Duplicate Columns Attorney Case Number Area O…" at bounding box center [846, 127] width 862 height 70
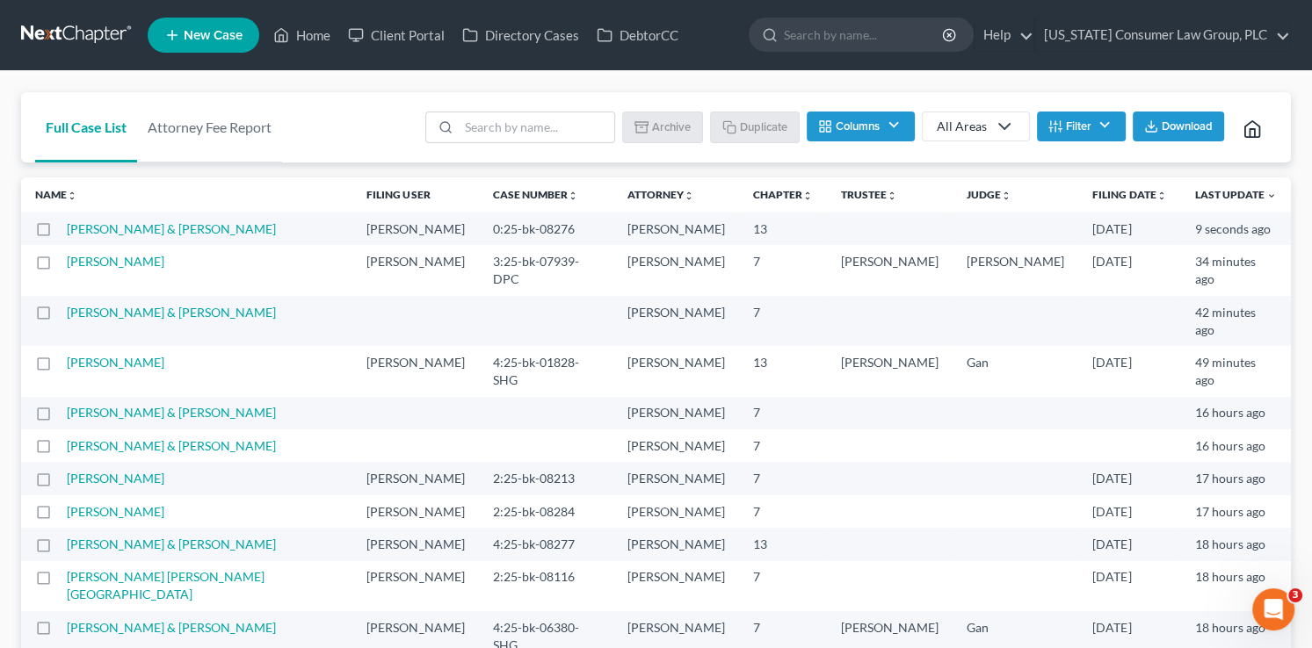
click at [1087, 133] on button "Filter" at bounding box center [1081, 127] width 89 height 30
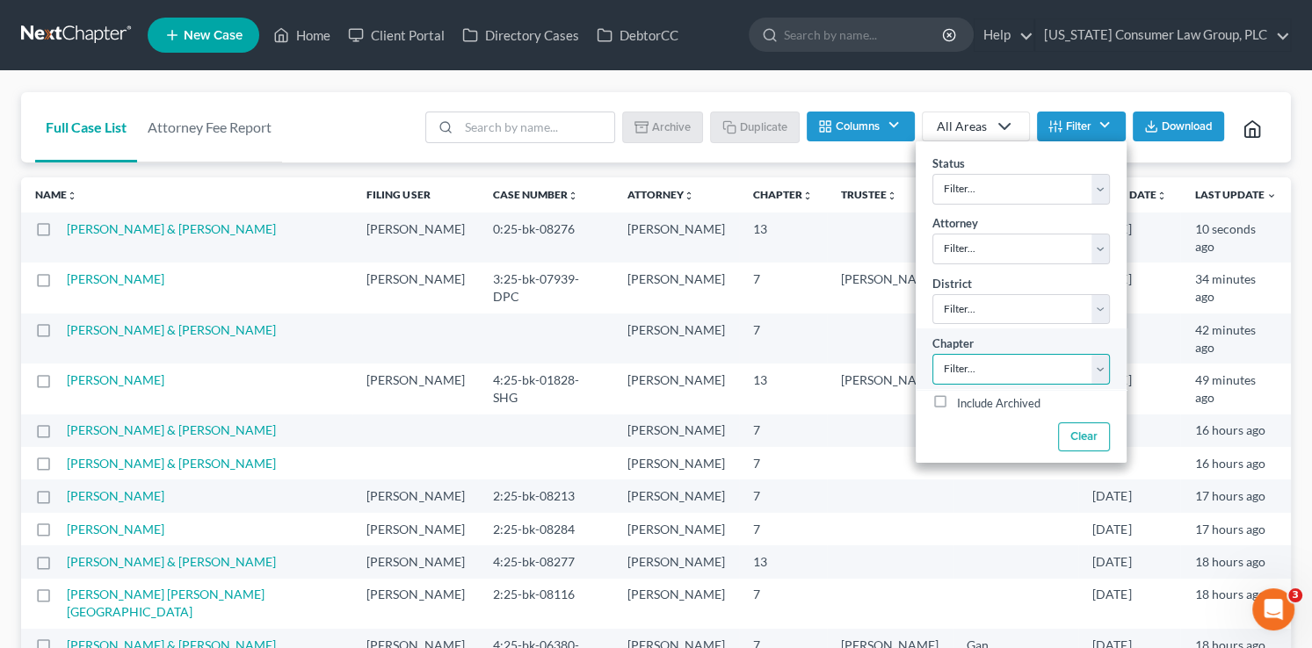
click at [990, 364] on select "Filter... 7 11 13" at bounding box center [1021, 369] width 178 height 31
click at [932, 354] on select "Filter... 7 11 13" at bounding box center [1021, 369] width 178 height 31
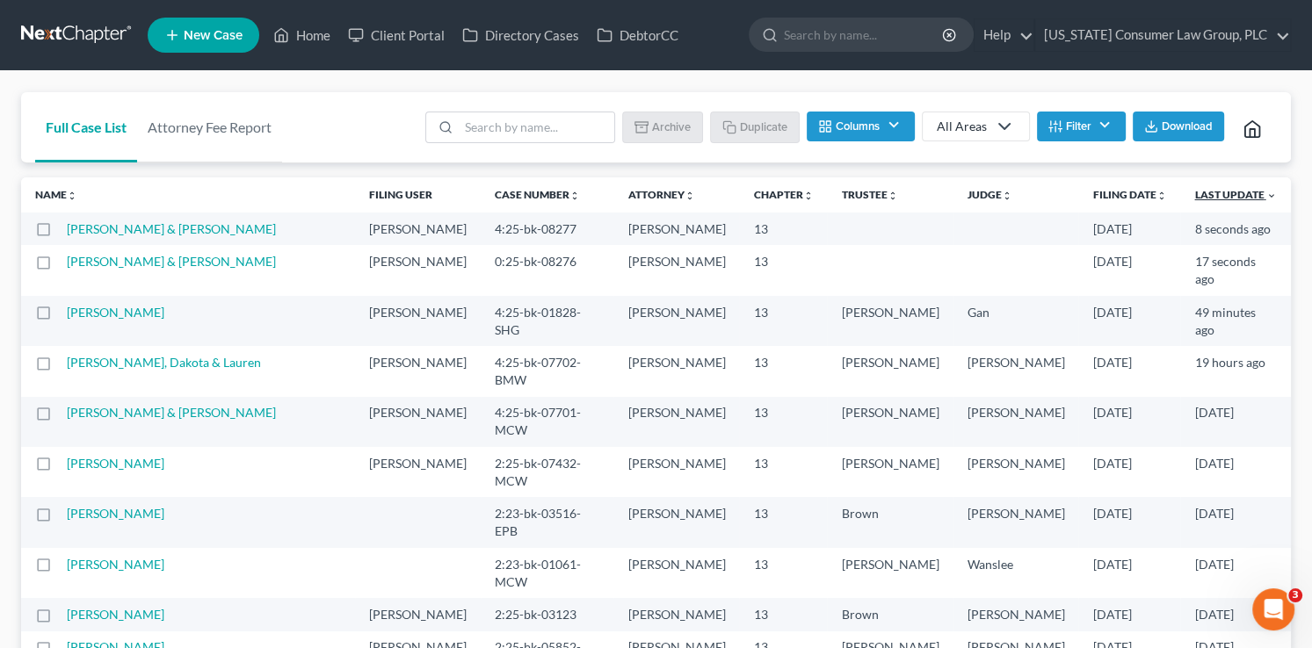
click at [1265, 195] on icon "expand_more" at bounding box center [1270, 196] width 11 height 11
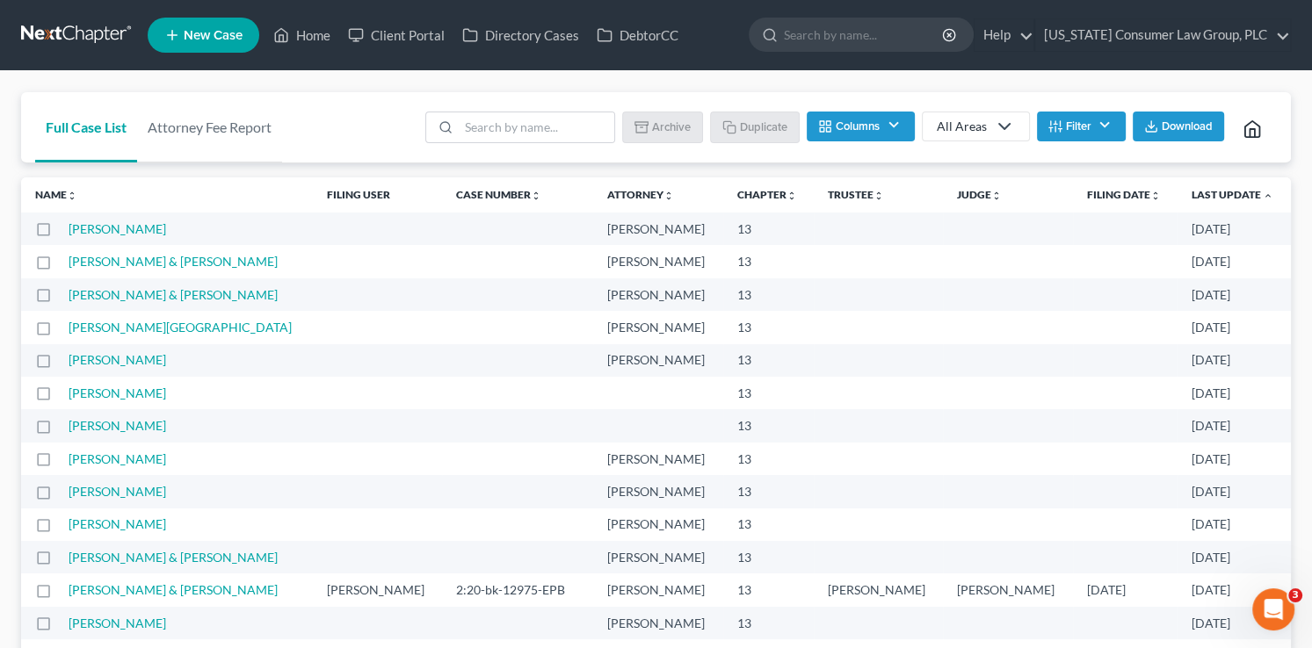
click at [1264, 195] on th "Last Update unfold_more expand_more expand_less" at bounding box center [1233, 195] width 113 height 35
click at [1263, 199] on icon "expand_less" at bounding box center [1268, 196] width 11 height 11
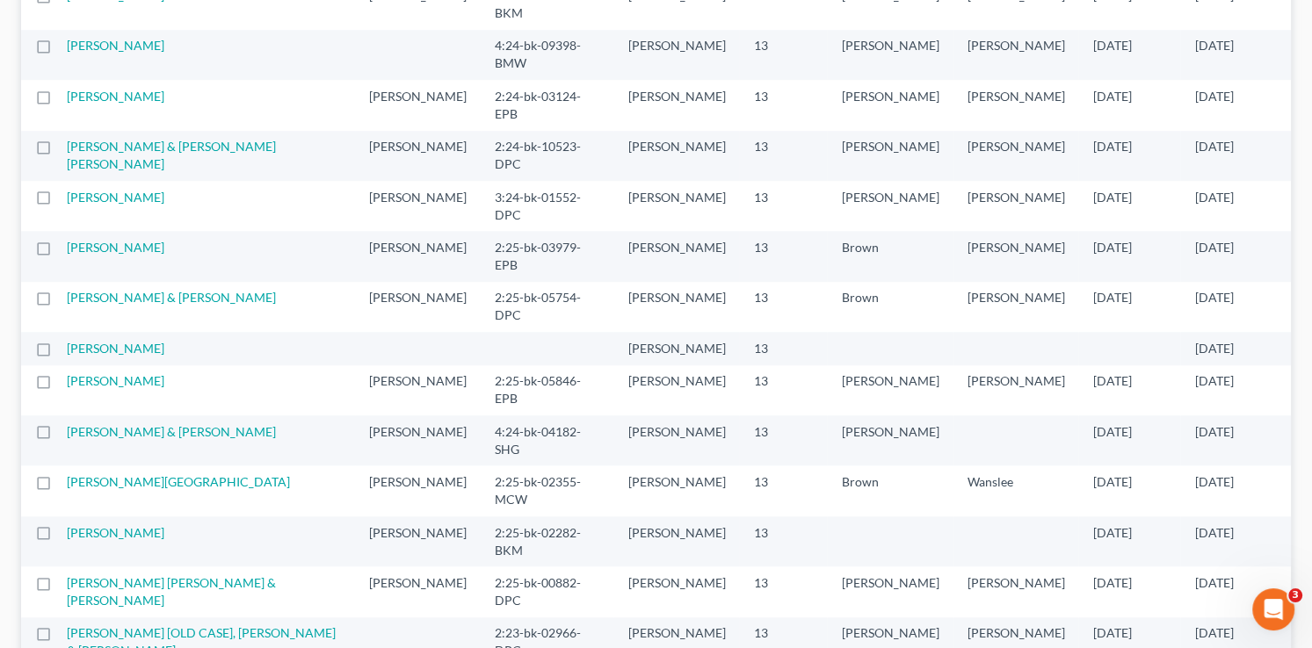
scroll to position [1324, 0]
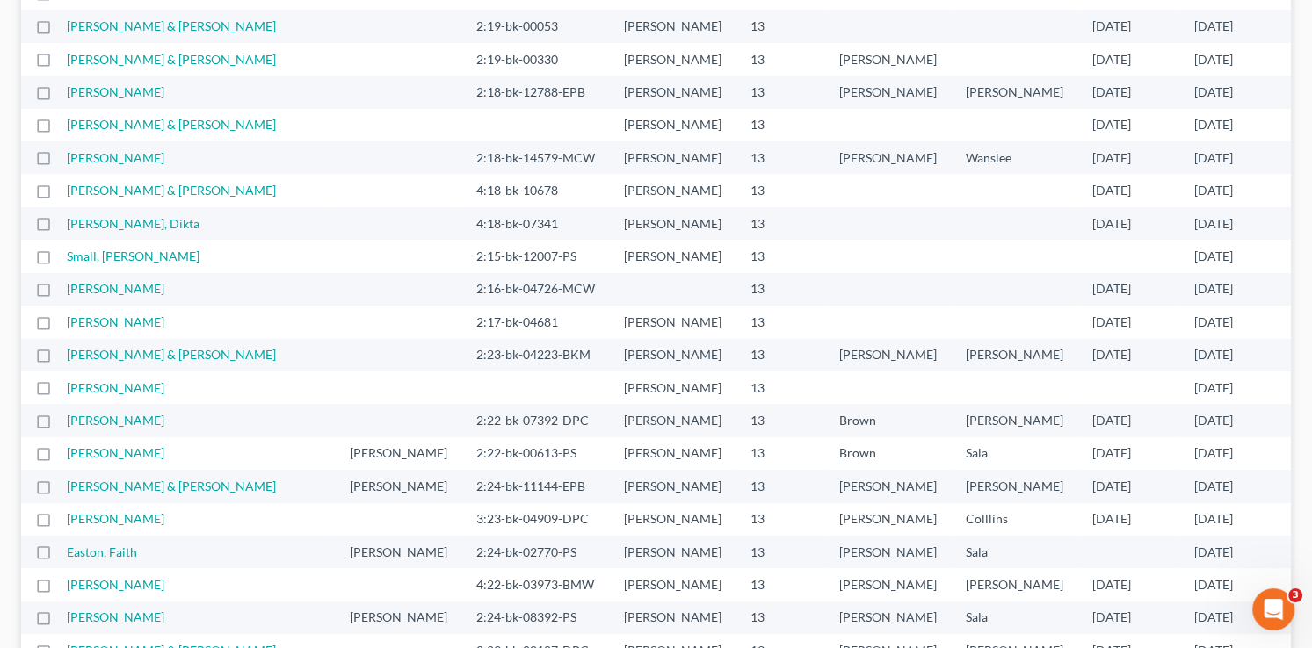
scroll to position [0, 0]
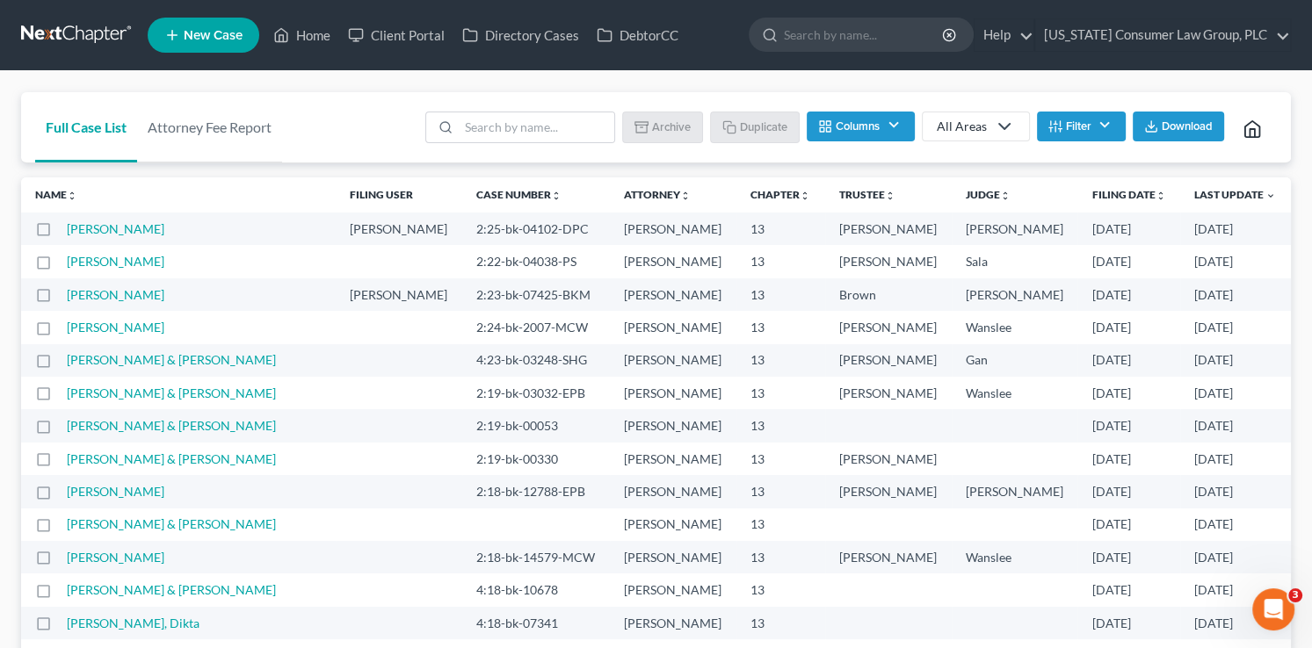
click at [969, 121] on div "All Areas" at bounding box center [962, 127] width 50 height 18
click at [1076, 120] on button "Filter" at bounding box center [1081, 127] width 89 height 30
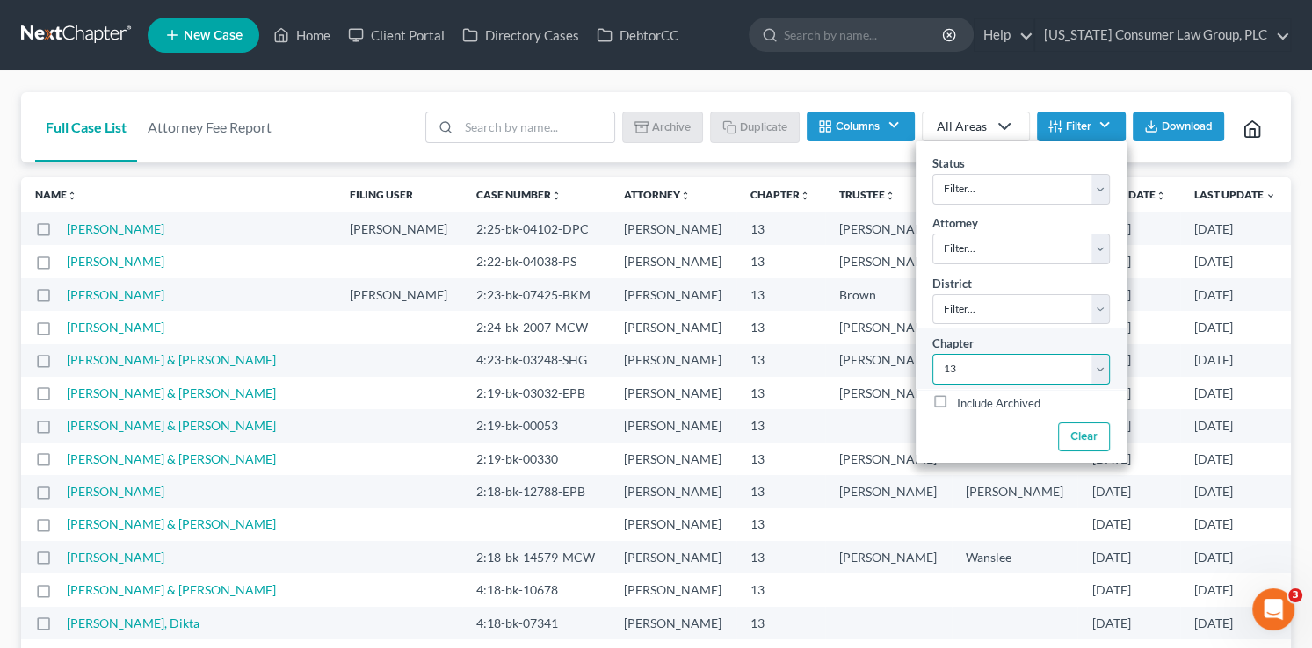
click at [1045, 376] on select "Filter... 7 11 13" at bounding box center [1021, 369] width 178 height 31
select select "0"
click at [932, 354] on select "Filter... 7 11 13" at bounding box center [1021, 369] width 178 height 31
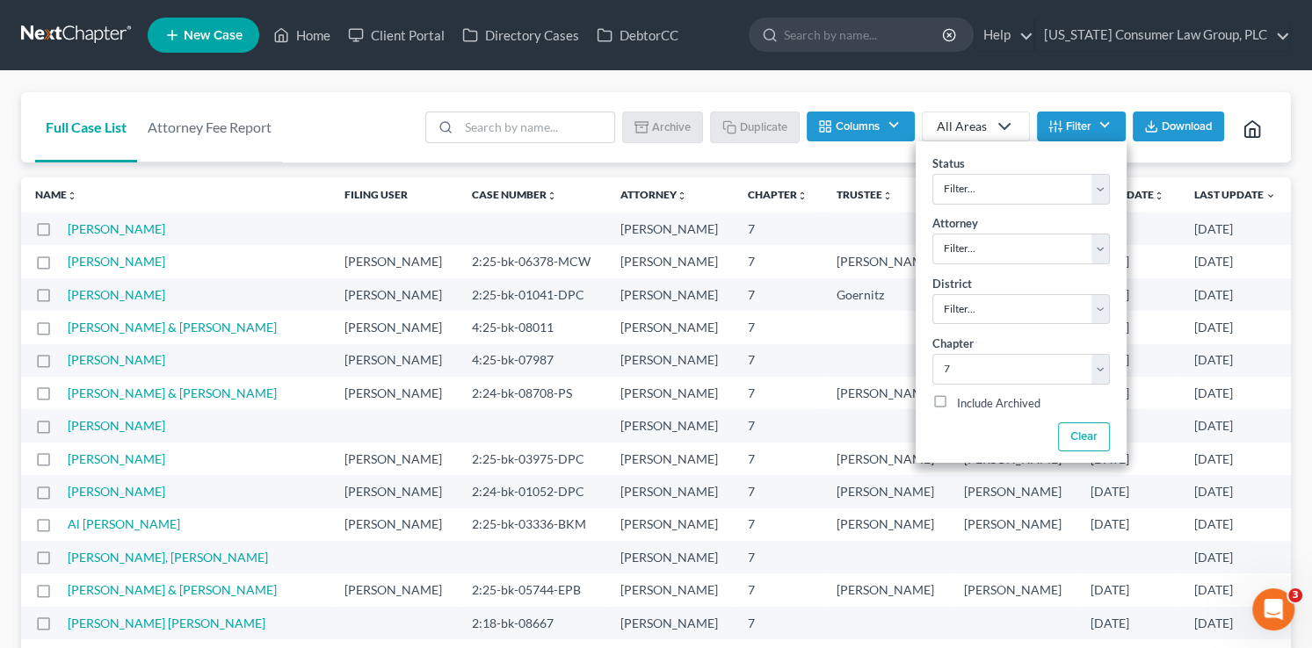
click at [1069, 92] on div "Batch Download Archive Un-archive Duplicate Columns Attorney Case Number Area O…" at bounding box center [846, 127] width 862 height 70
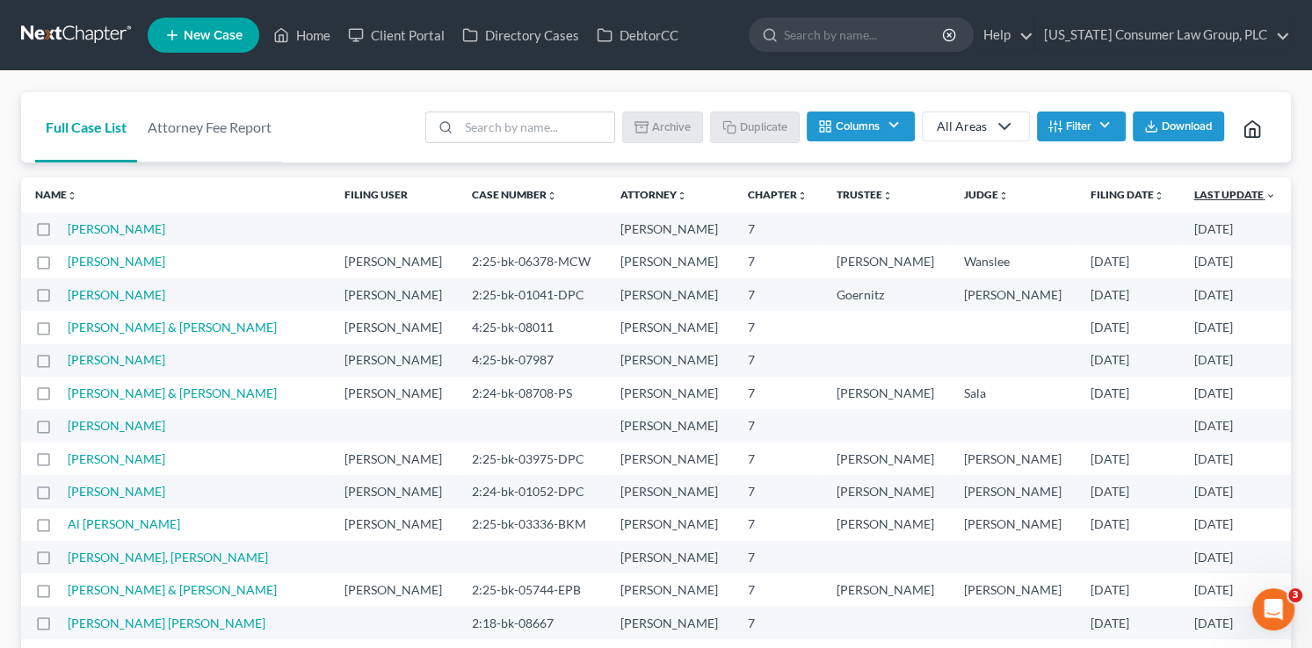
click at [1264, 198] on icon "expand_more" at bounding box center [1269, 196] width 11 height 11
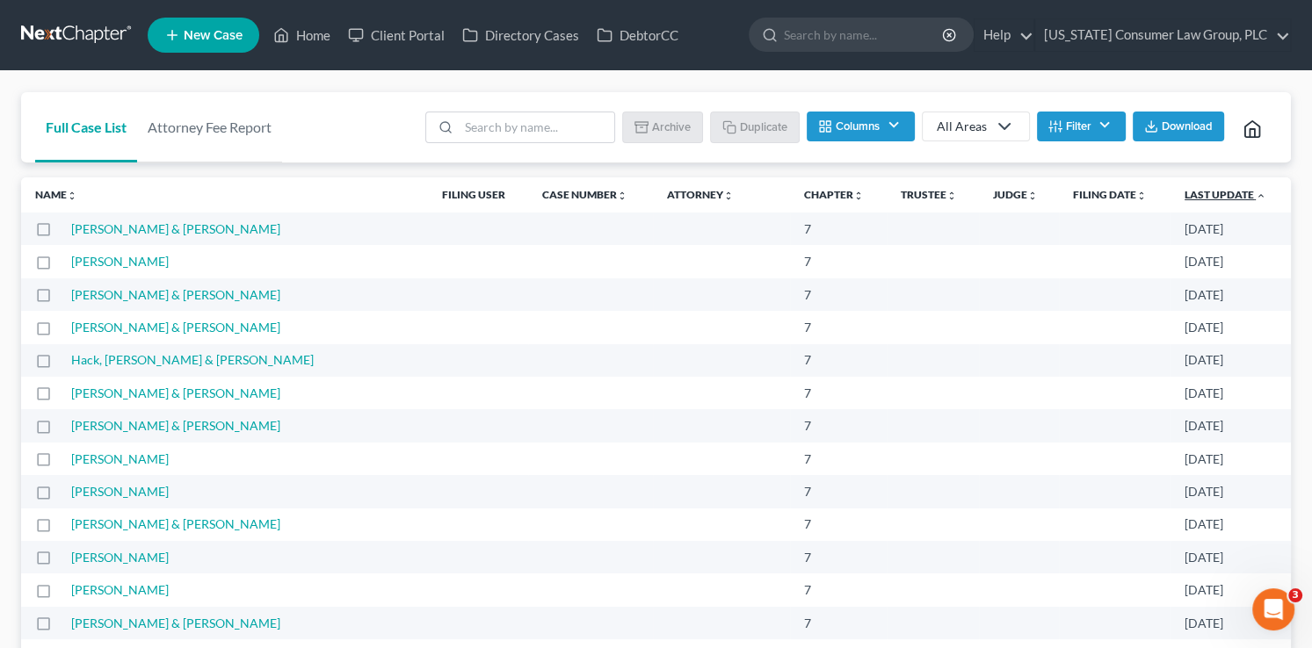
click at [1256, 196] on icon "expand_less" at bounding box center [1261, 196] width 11 height 11
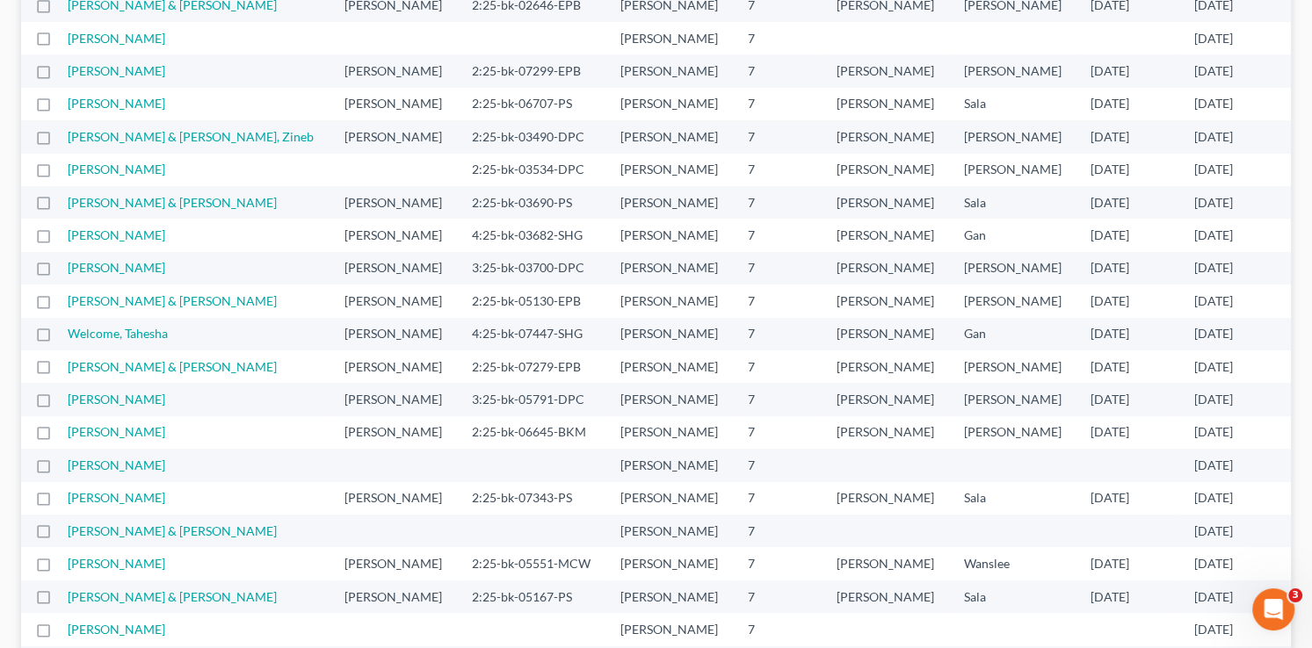
scroll to position [750, 0]
